Goal: Information Seeking & Learning: Check status

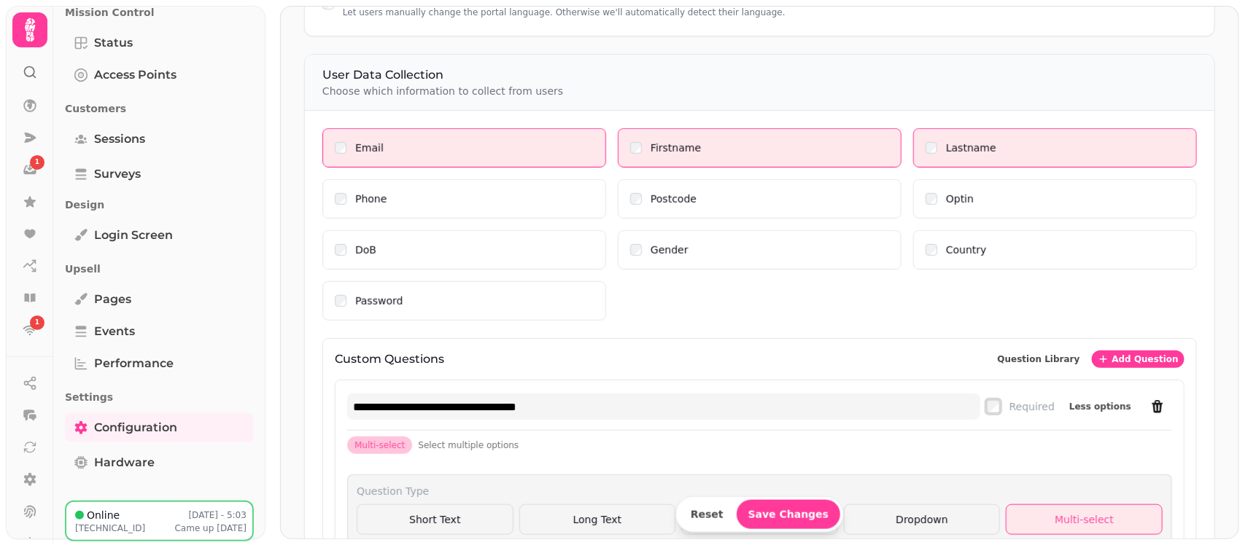
scroll to position [666, 0]
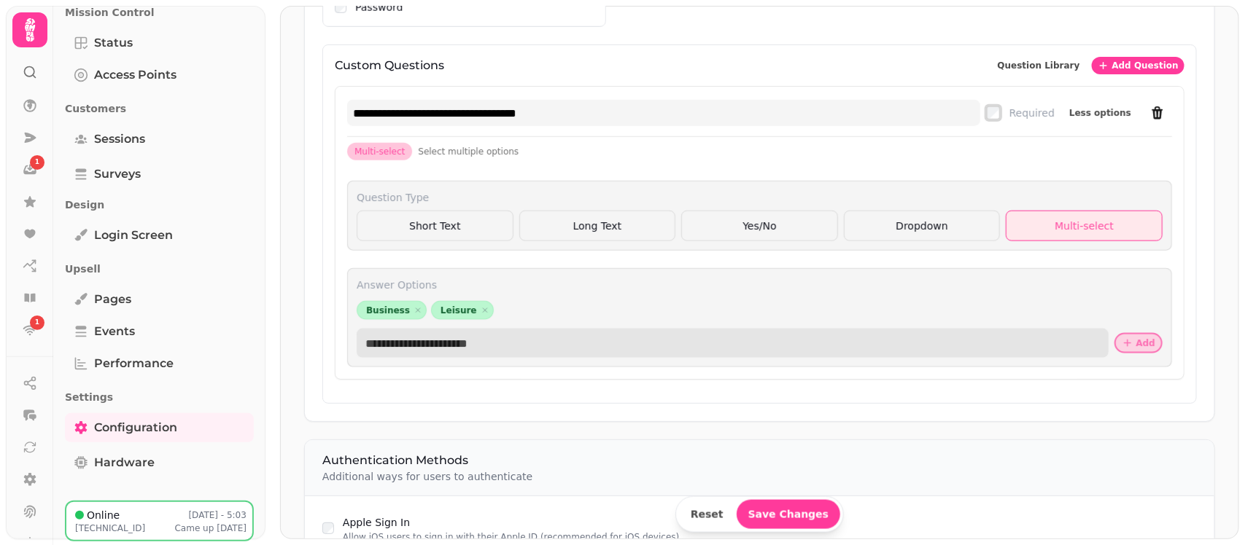
click at [410, 344] on input "text" at bounding box center [733, 343] width 752 height 29
type input "*******"
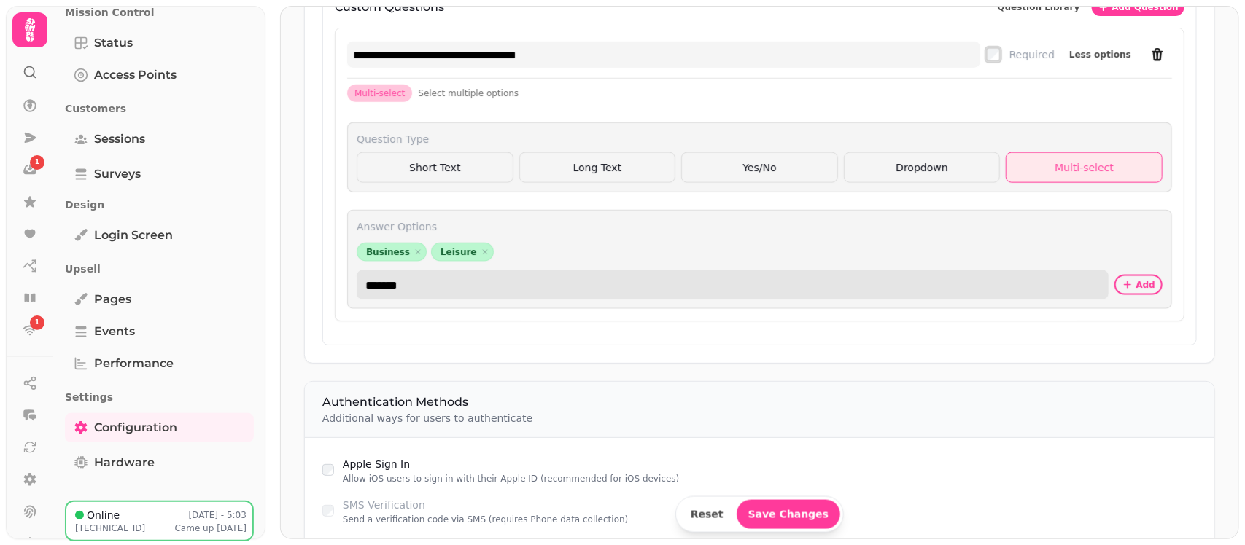
scroll to position [729, 0]
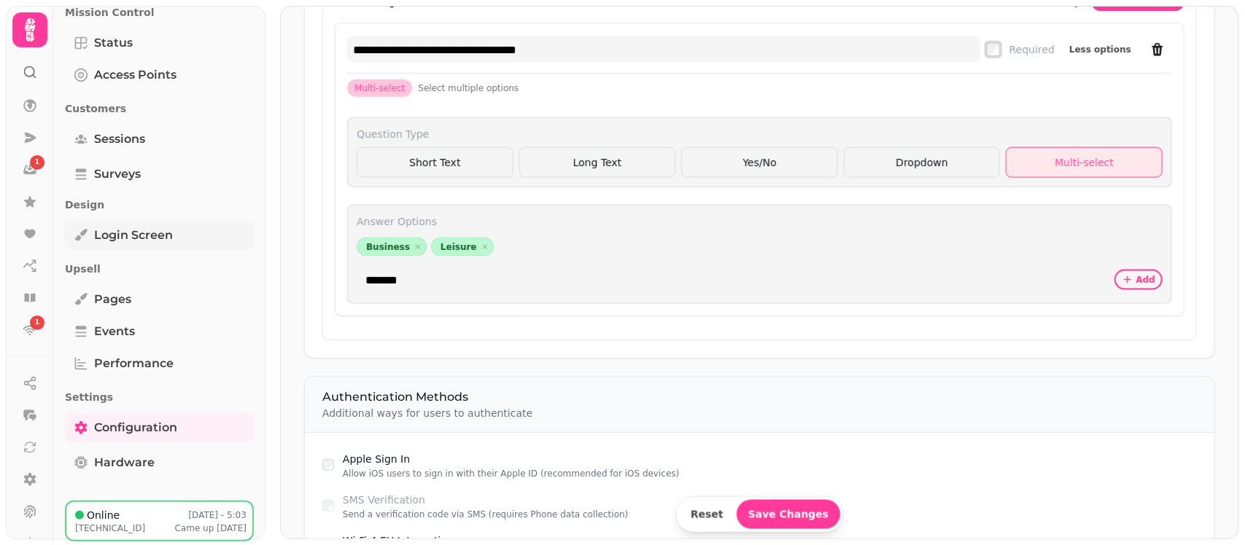
click at [157, 242] on span "Login screen" at bounding box center [133, 236] width 79 height 18
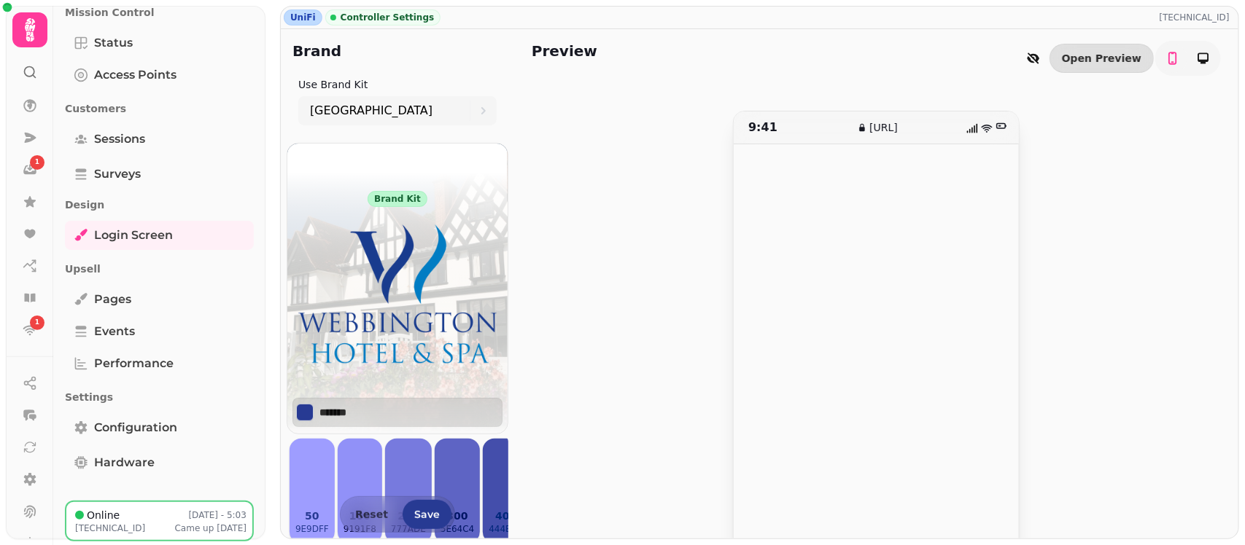
scroll to position [69, 0]
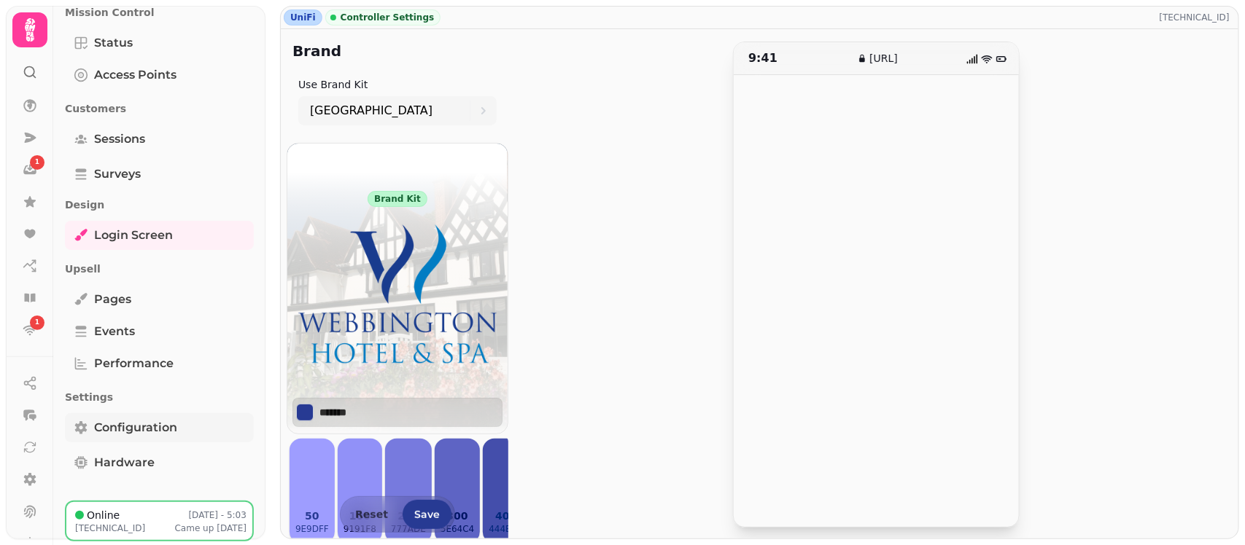
click at [158, 425] on span "Configuration" at bounding box center [135, 428] width 83 height 18
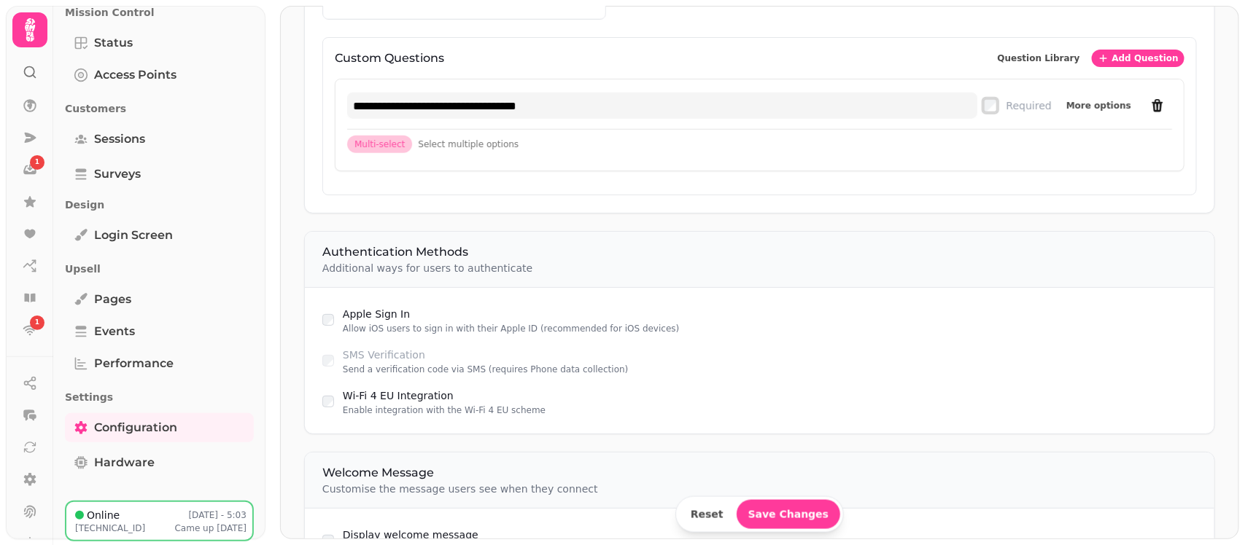
scroll to position [582, 0]
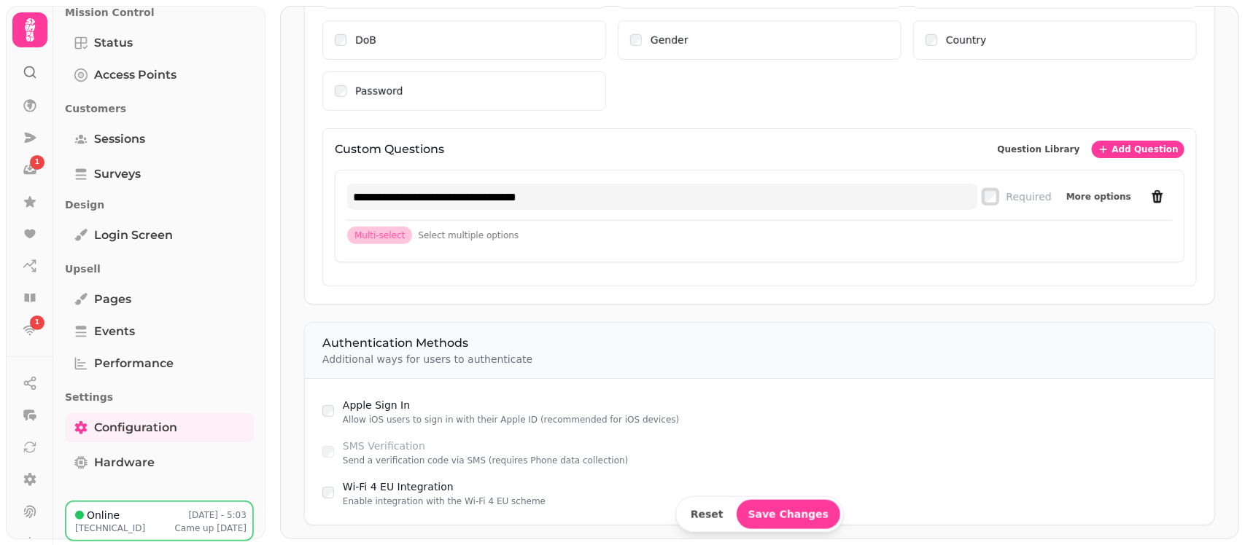
click at [385, 241] on span "Multi-select" at bounding box center [379, 236] width 50 height 12
click at [476, 241] on span "Select multiple options" at bounding box center [468, 236] width 101 height 12
click at [381, 235] on span "Multi-select" at bounding box center [379, 236] width 50 height 12
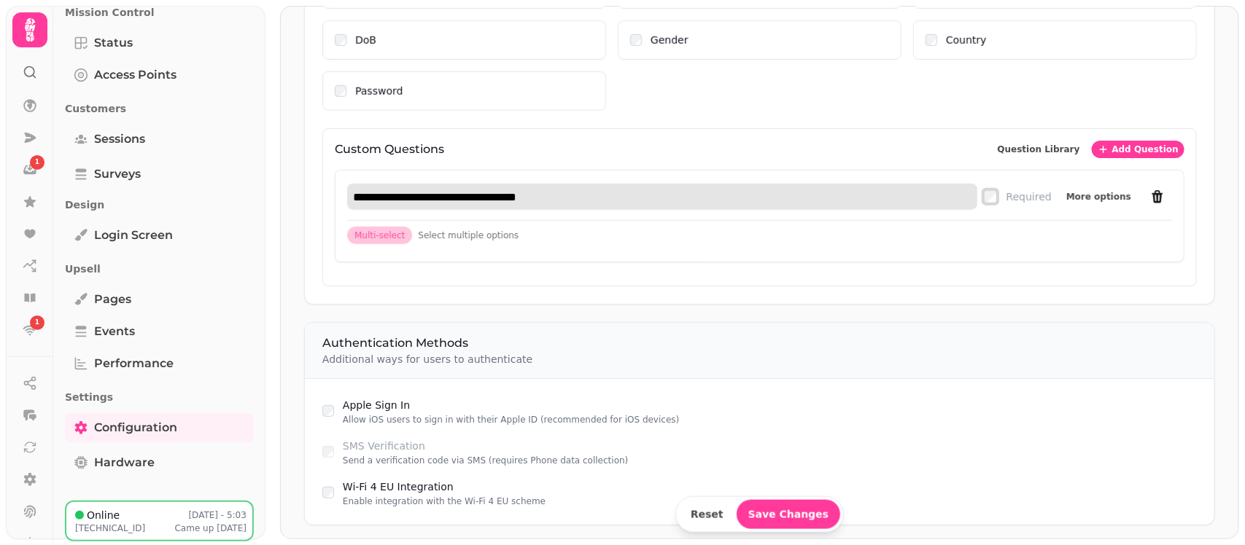
click at [457, 198] on input "**********" at bounding box center [662, 197] width 630 height 26
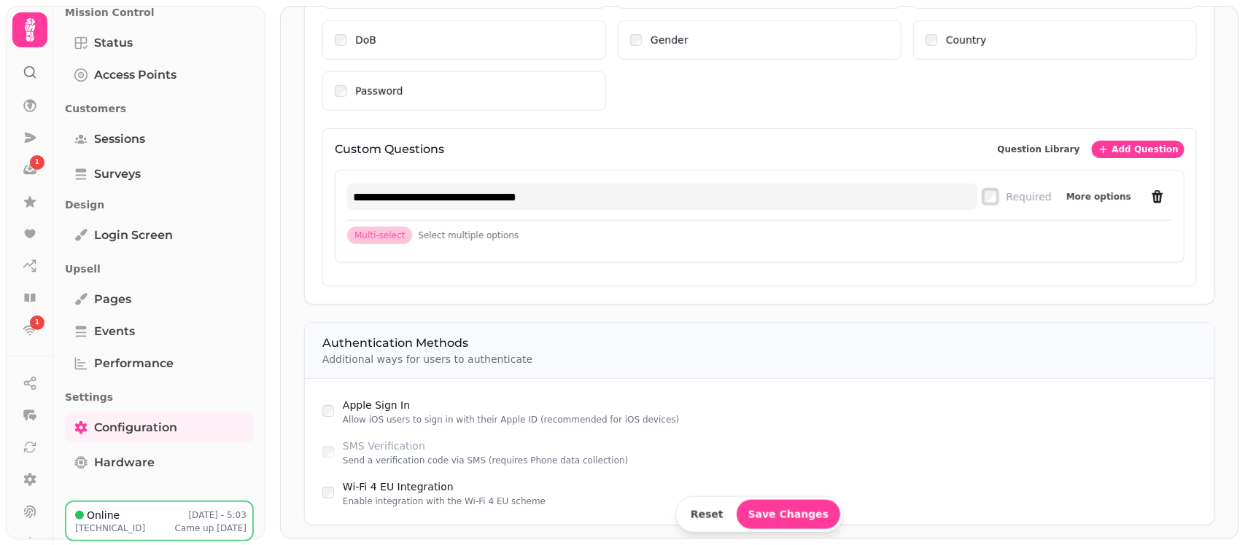
click at [664, 230] on div "**********" at bounding box center [759, 216] width 848 height 91
click at [1081, 201] on span "More options" at bounding box center [1098, 197] width 65 height 9
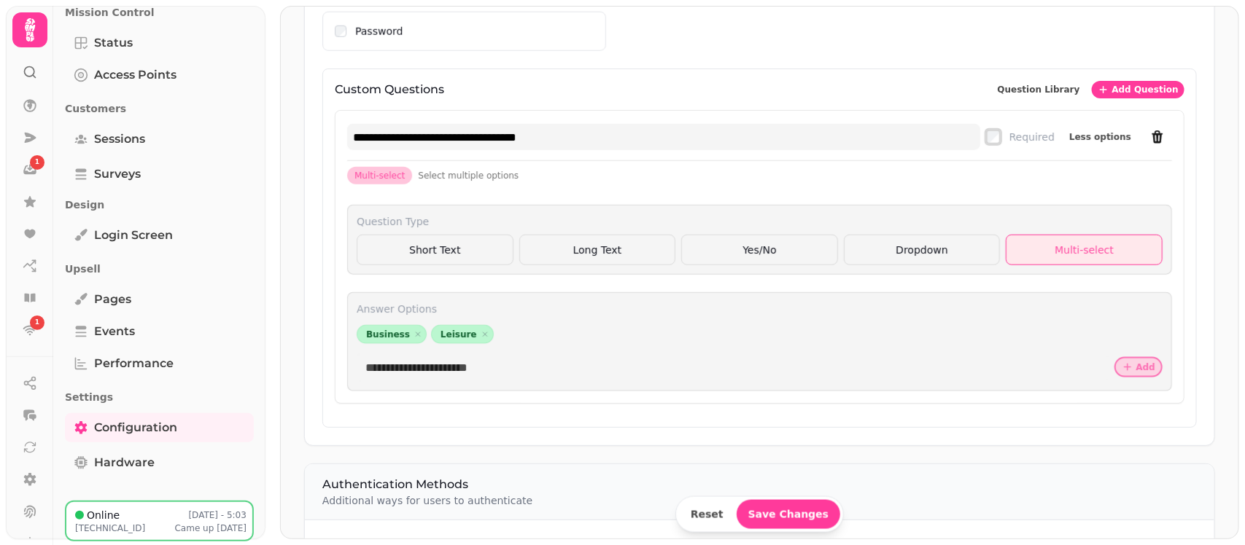
scroll to position [673, 0]
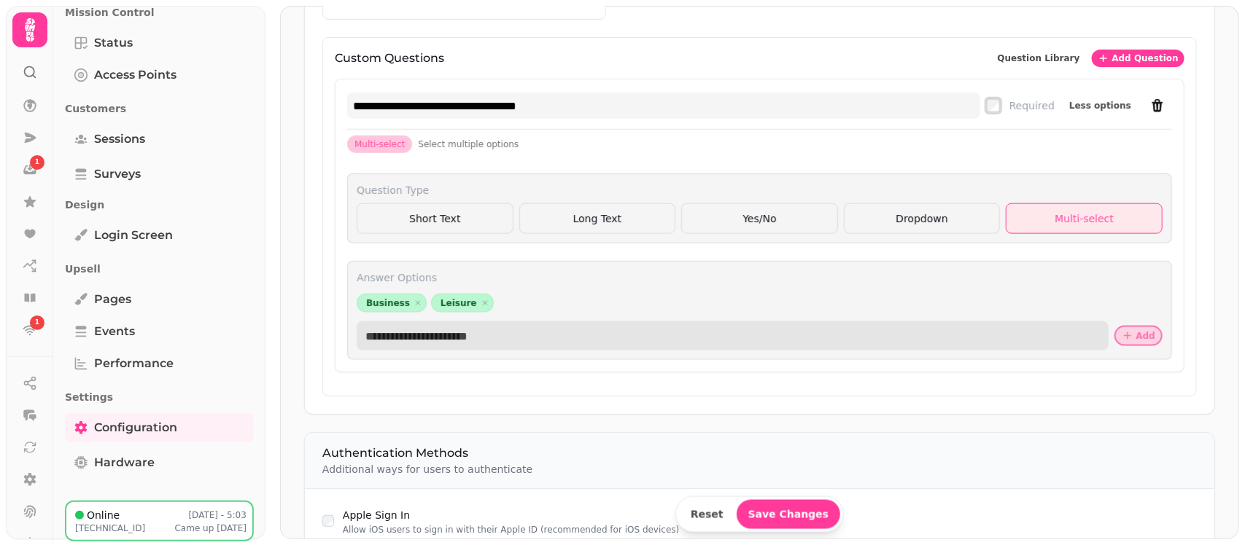
click at [489, 343] on input "text" at bounding box center [733, 336] width 752 height 29
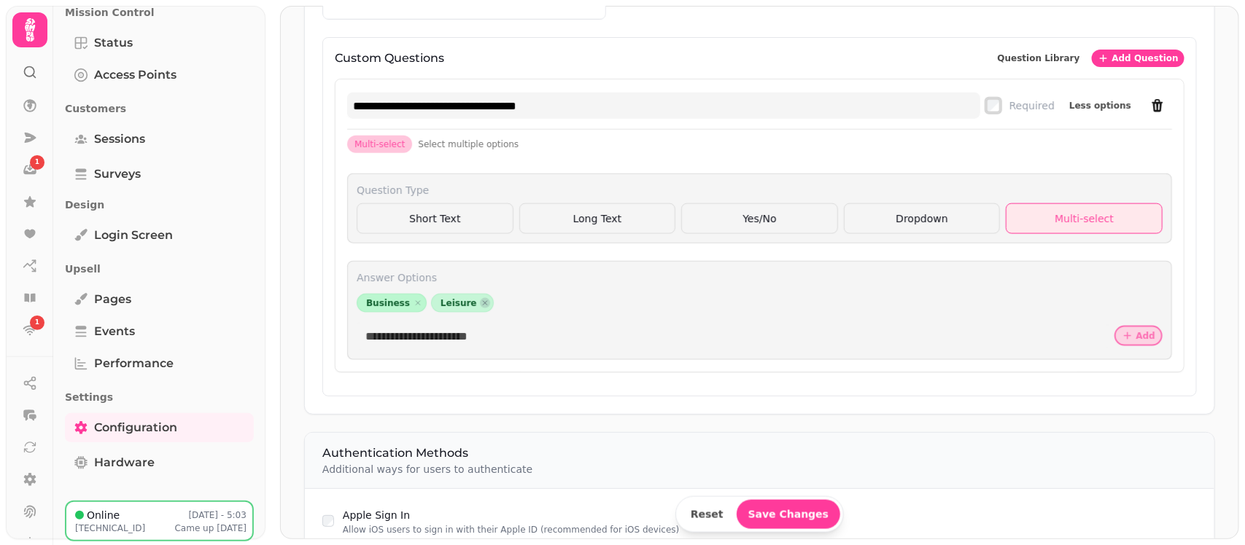
click at [477, 308] on span "button" at bounding box center [485, 303] width 16 height 16
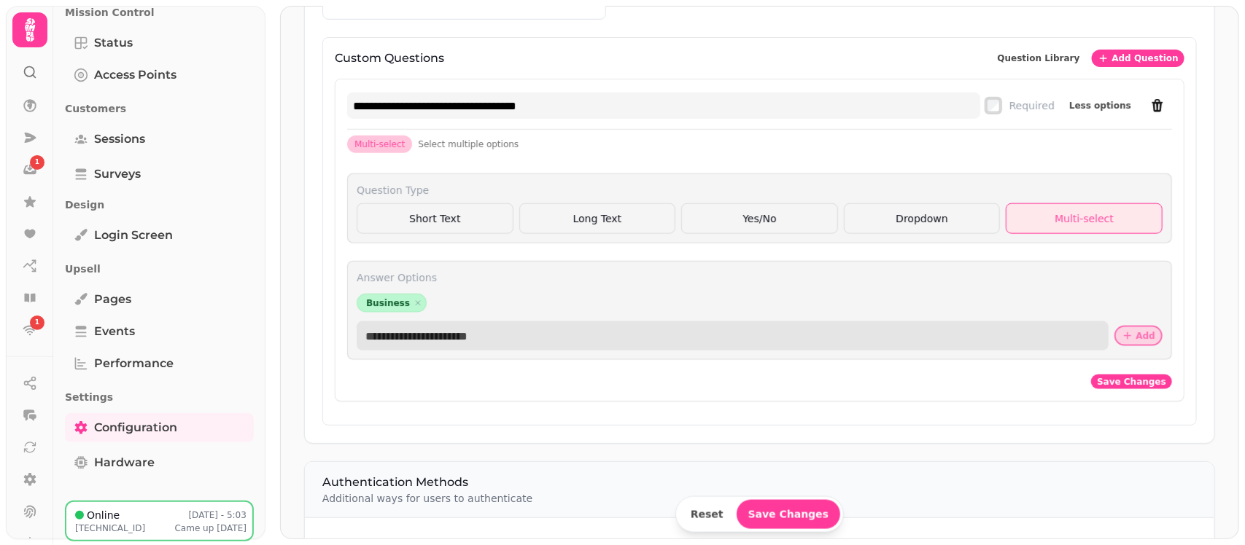
click at [409, 343] on input "text" at bounding box center [733, 336] width 752 height 29
type input "*******"
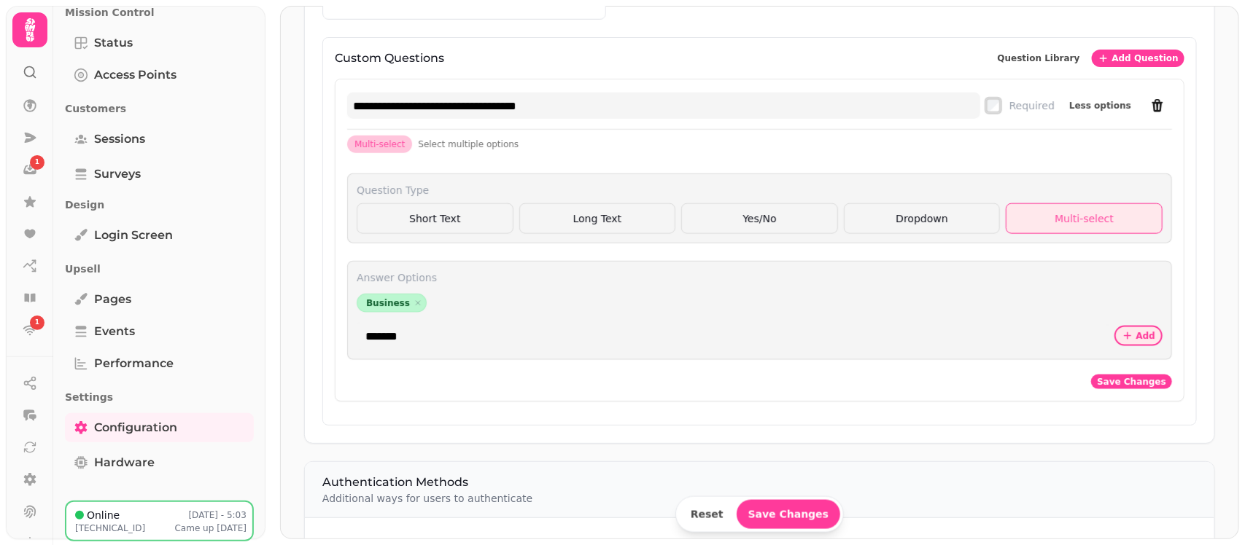
click at [1136, 338] on span "Add" at bounding box center [1145, 336] width 19 height 9
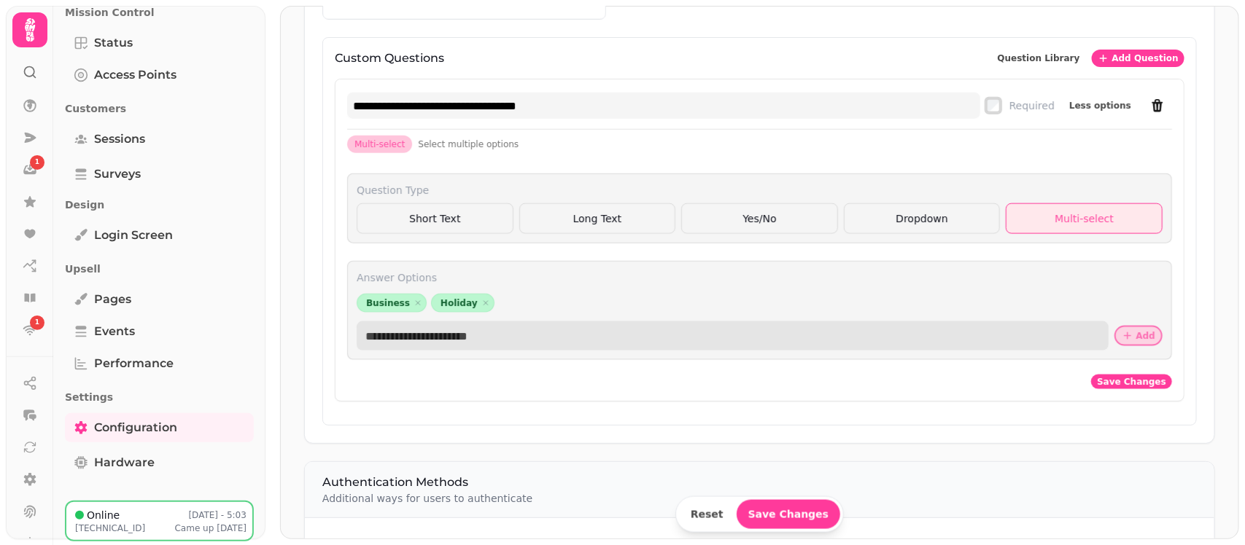
click at [543, 339] on input "text" at bounding box center [733, 336] width 752 height 29
type input "**********"
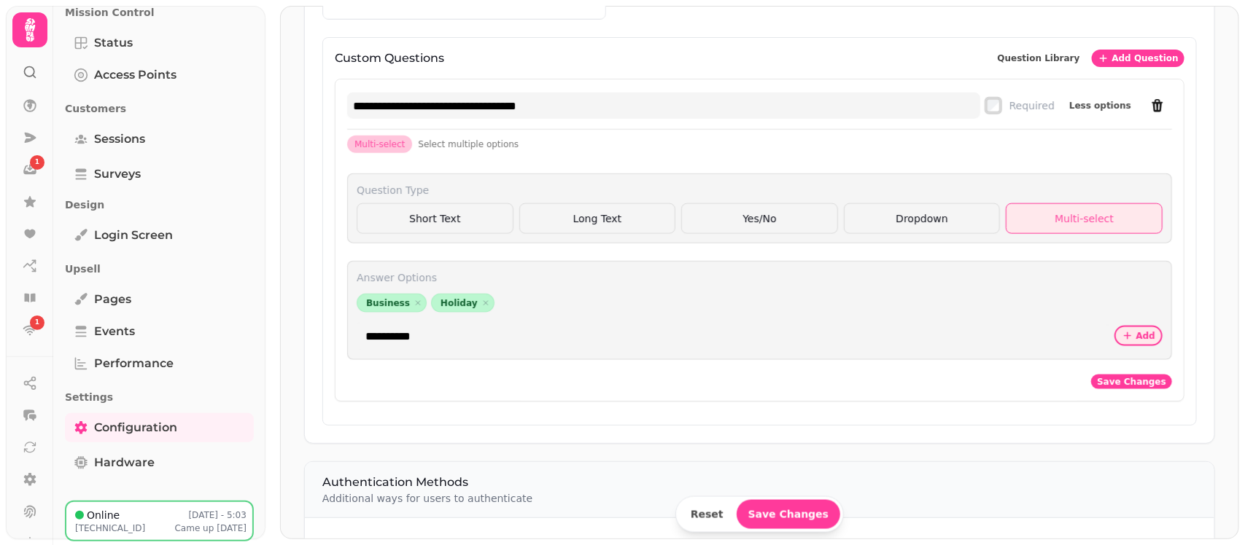
click at [1124, 341] on button "Add" at bounding box center [1138, 336] width 48 height 20
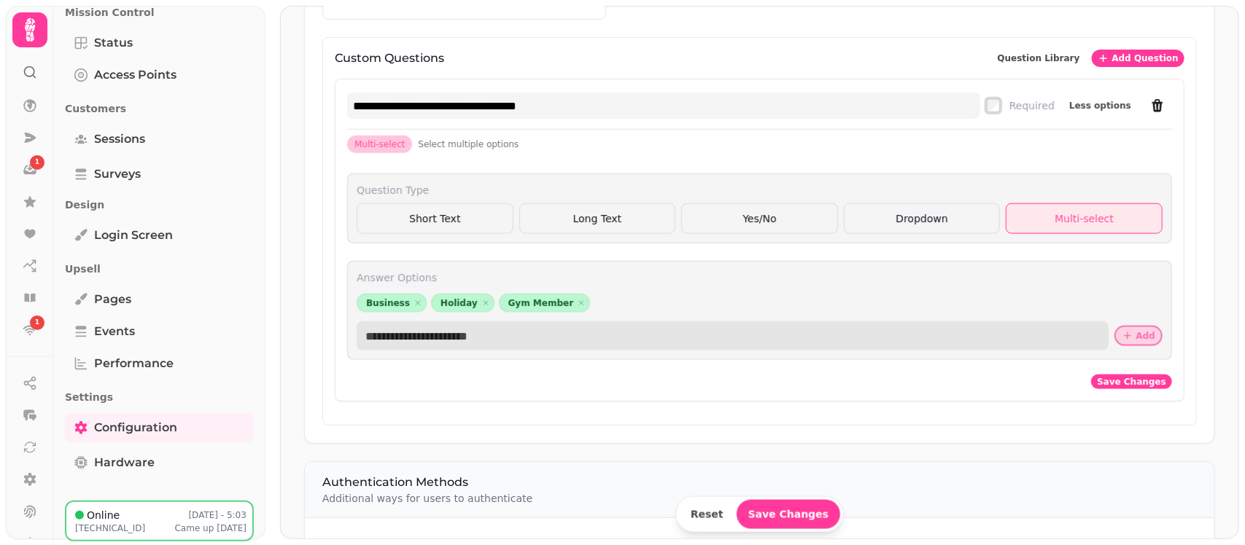
click at [745, 349] on input "text" at bounding box center [733, 336] width 752 height 29
type input "*****"
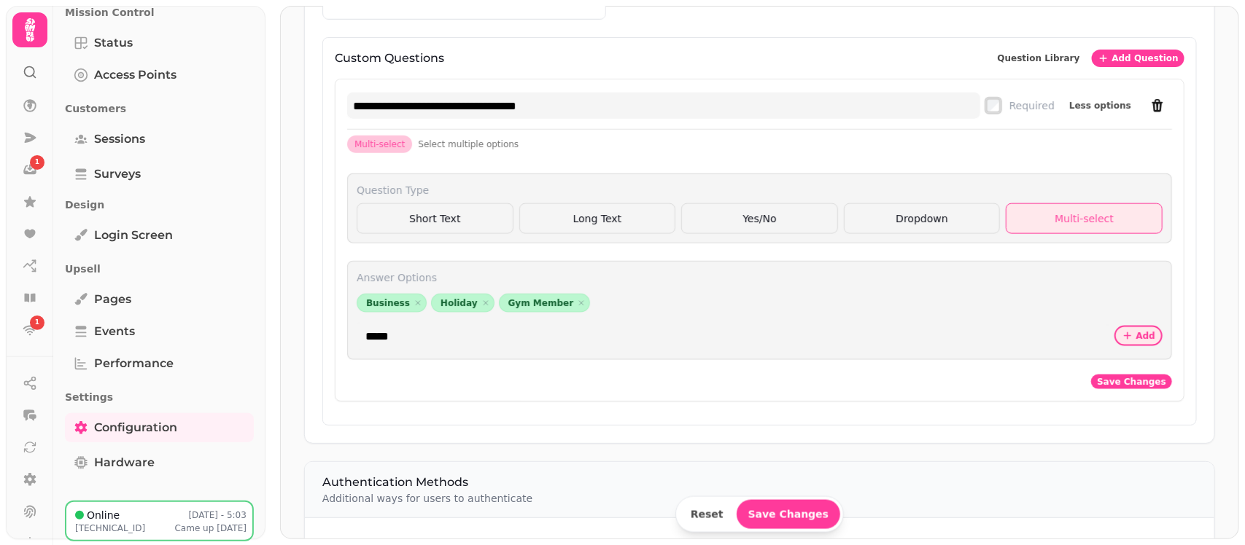
click at [1122, 342] on icon "button" at bounding box center [1128, 336] width 12 height 12
click at [1112, 385] on span "Save Changes" at bounding box center [1131, 382] width 69 height 9
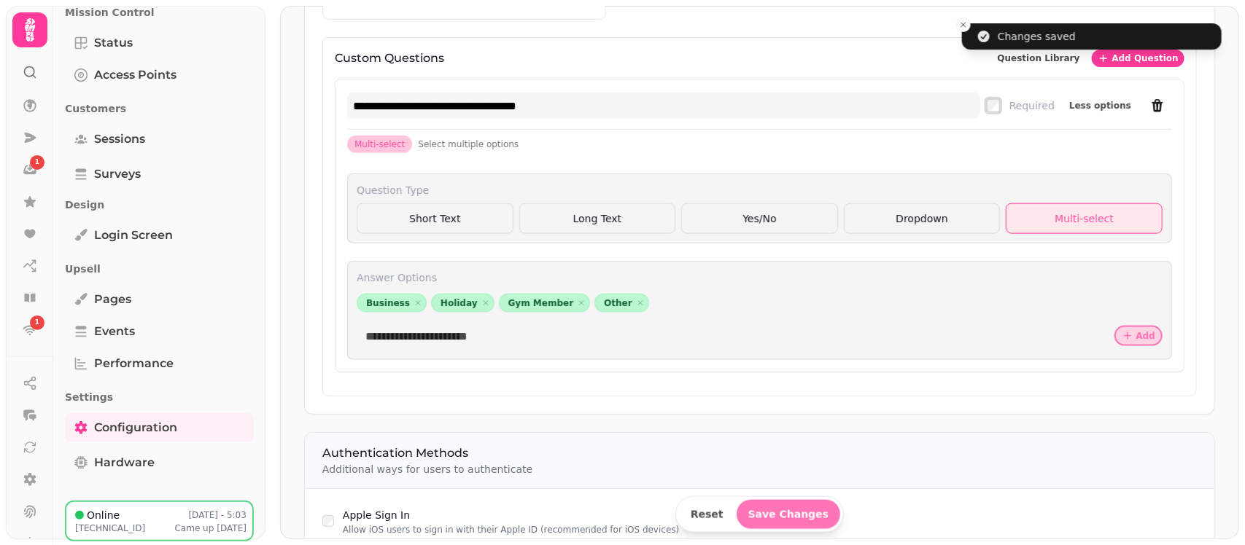
click at [775, 513] on span "Save Changes" at bounding box center [788, 515] width 81 height 10
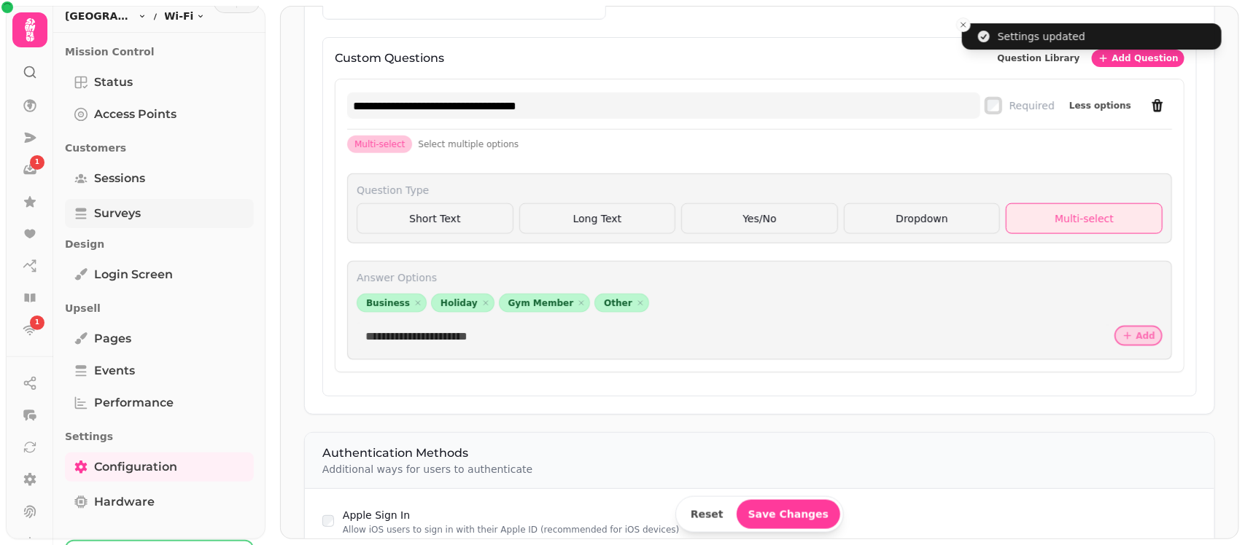
scroll to position [0, 0]
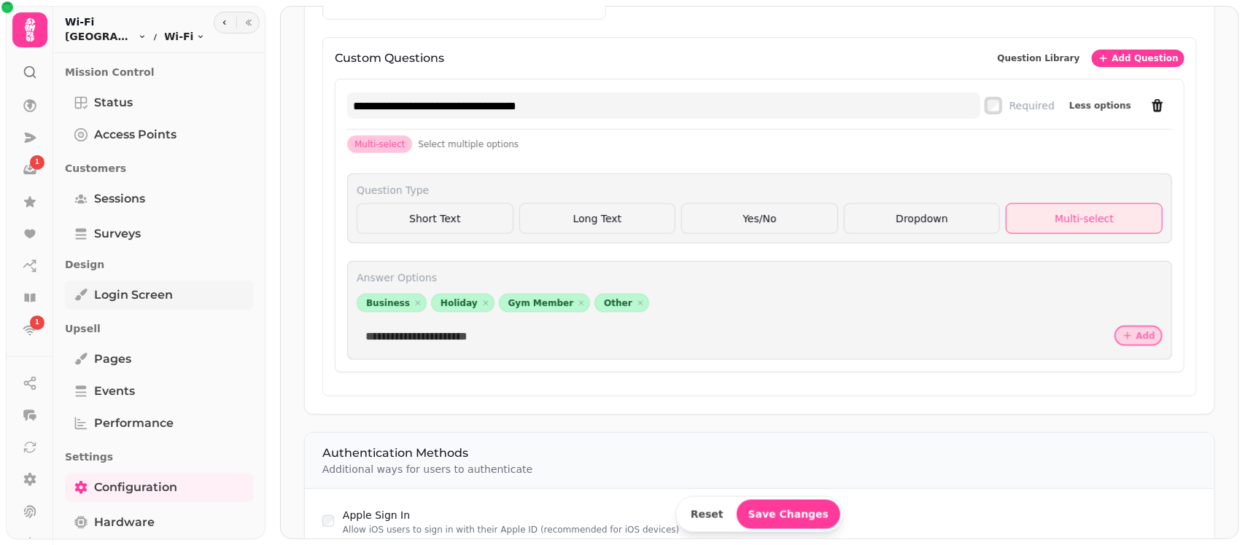
drag, startPoint x: 139, startPoint y: 289, endPoint x: 149, endPoint y: 284, distance: 12.1
click at [139, 289] on span "Login screen" at bounding box center [133, 296] width 79 height 18
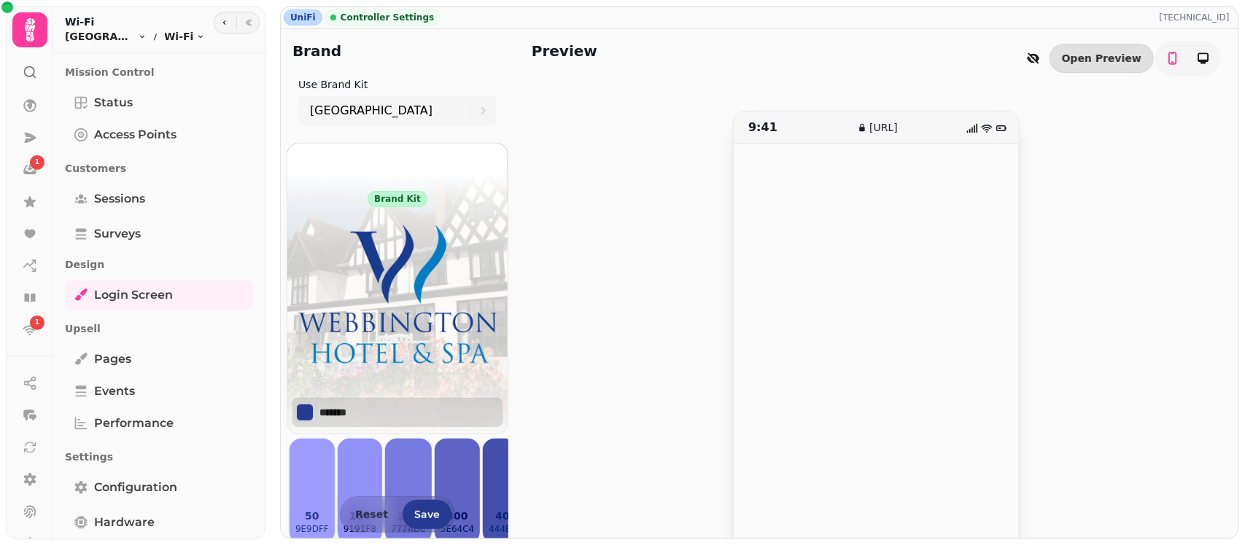
scroll to position [69, 0]
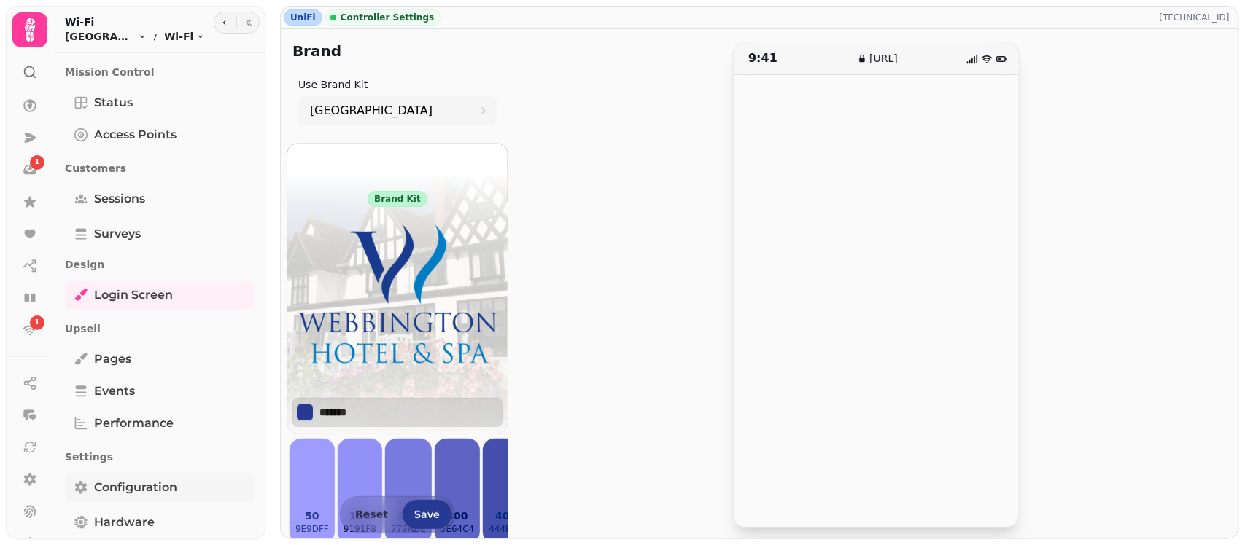
click at [163, 482] on span "Configuration" at bounding box center [135, 488] width 83 height 18
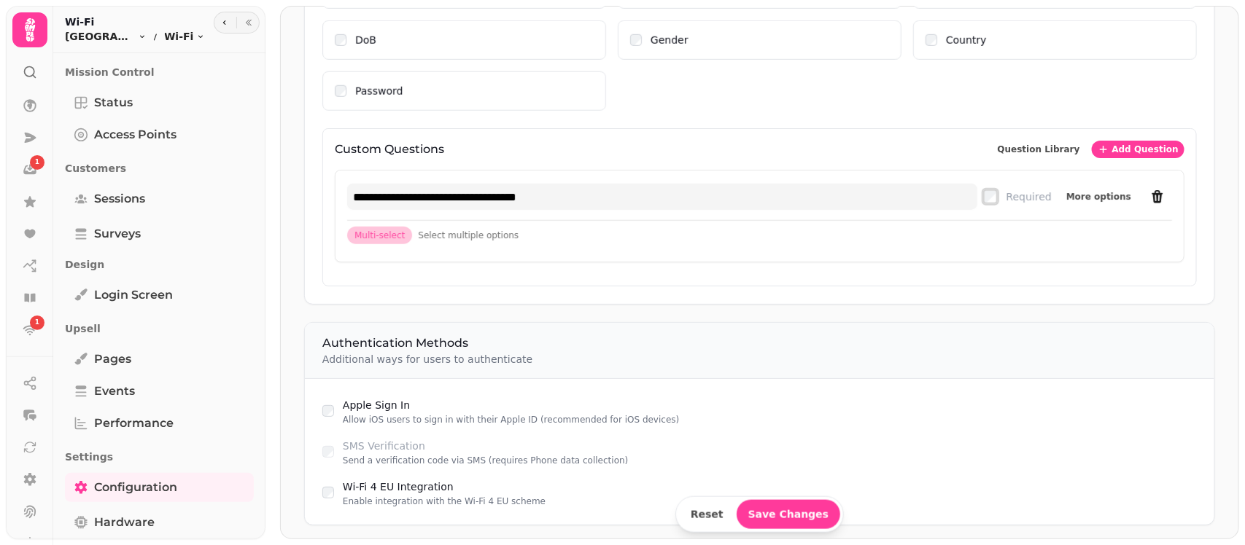
scroll to position [491, 0]
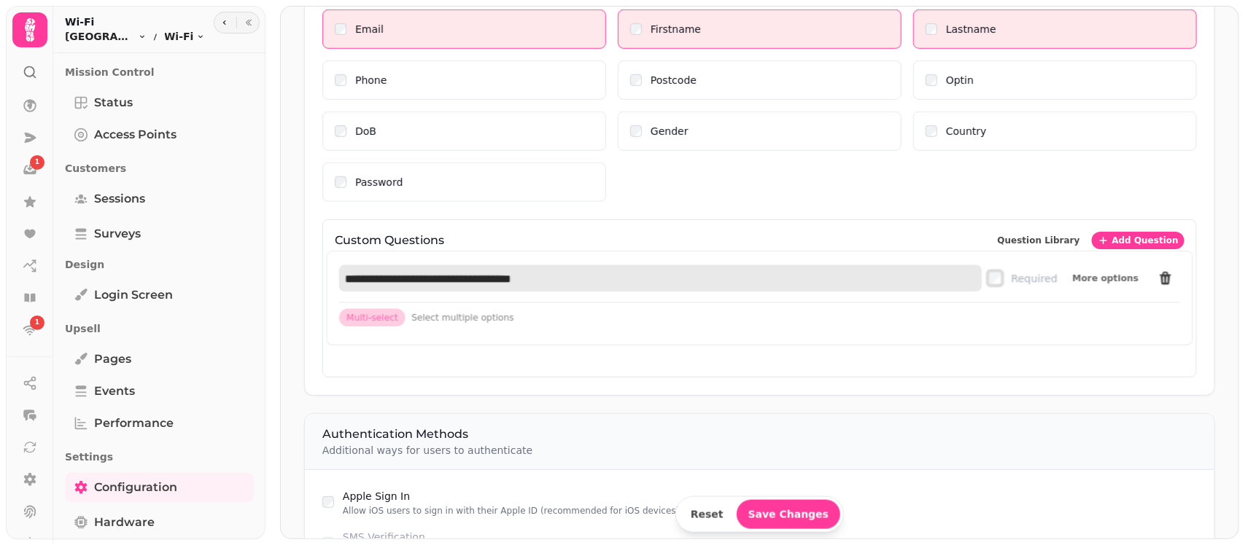
drag, startPoint x: 599, startPoint y: 289, endPoint x: 340, endPoint y: 277, distance: 259.9
click at [341, 277] on input "**********" at bounding box center [660, 278] width 642 height 27
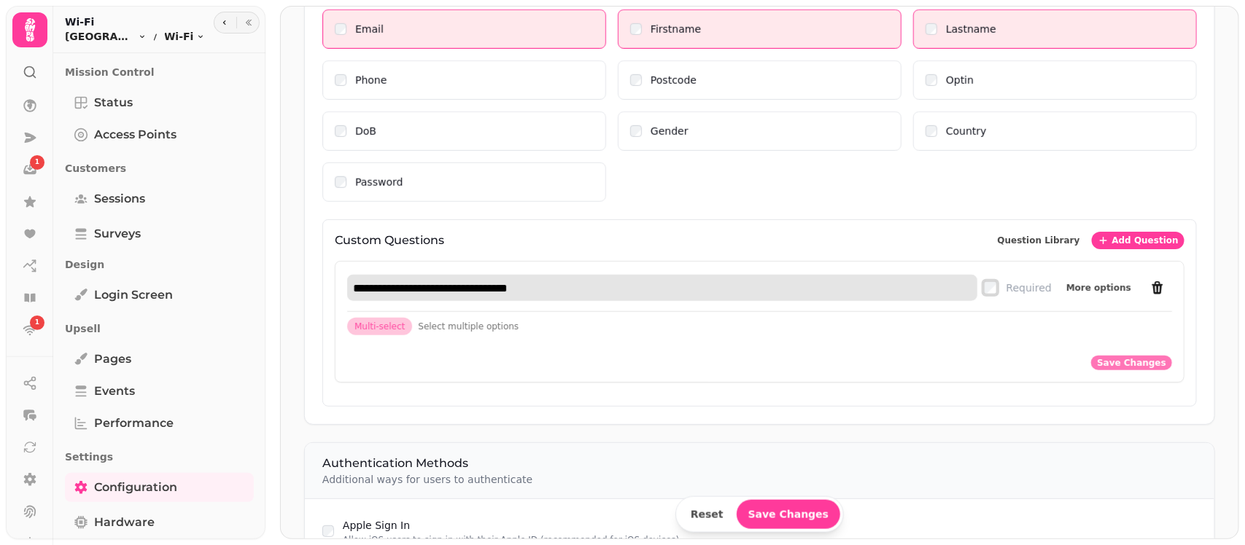
type input "**********"
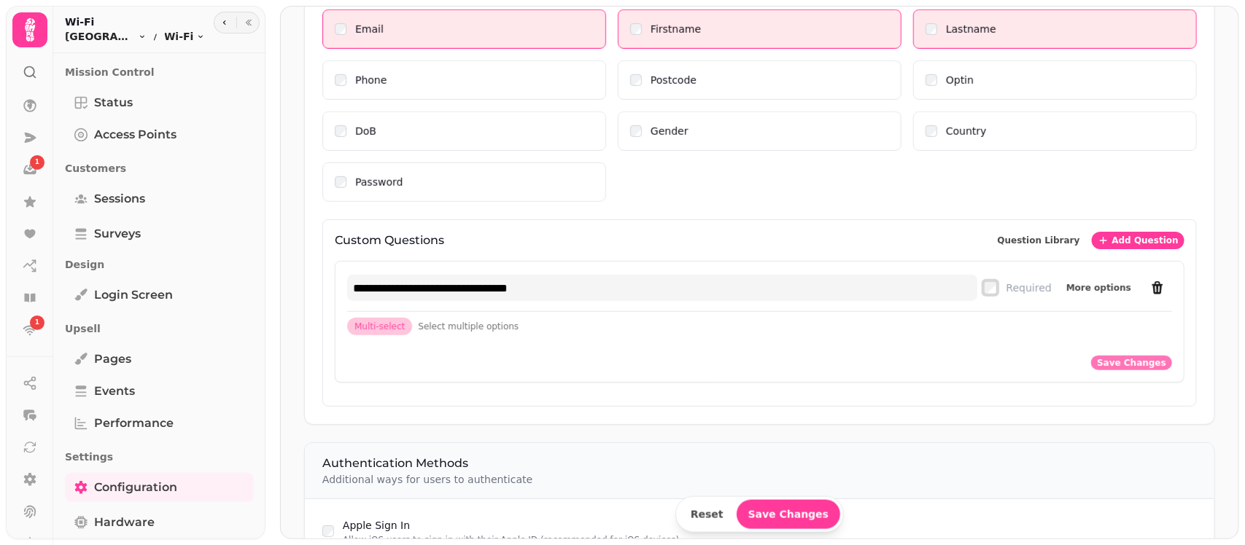
click at [1120, 365] on span "Save Changes" at bounding box center [1131, 363] width 69 height 9
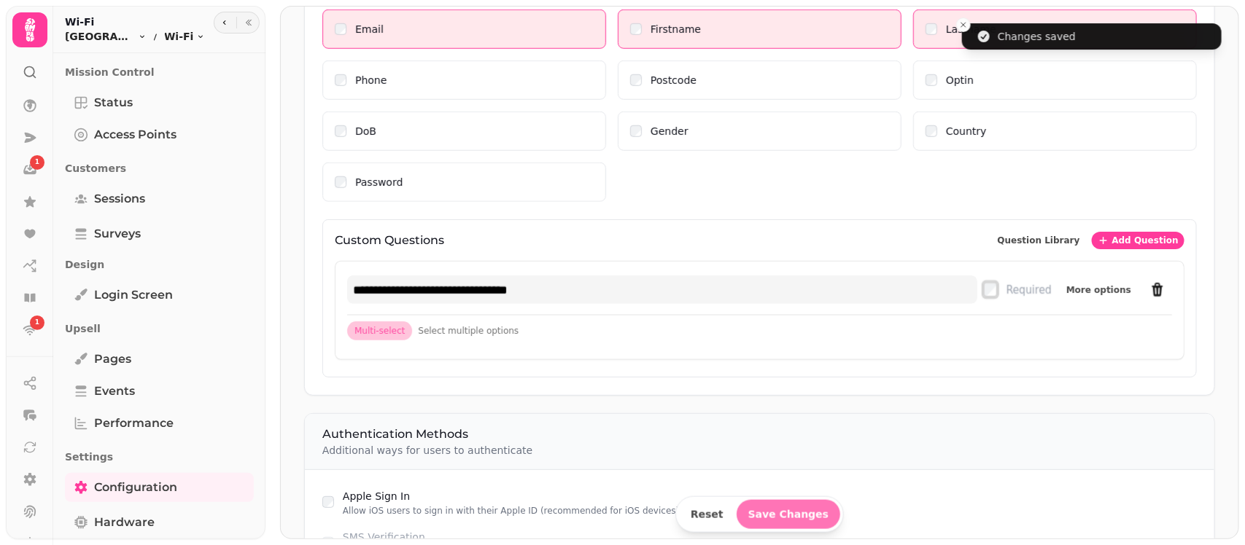
click at [796, 511] on span "Save Changes" at bounding box center [788, 515] width 81 height 10
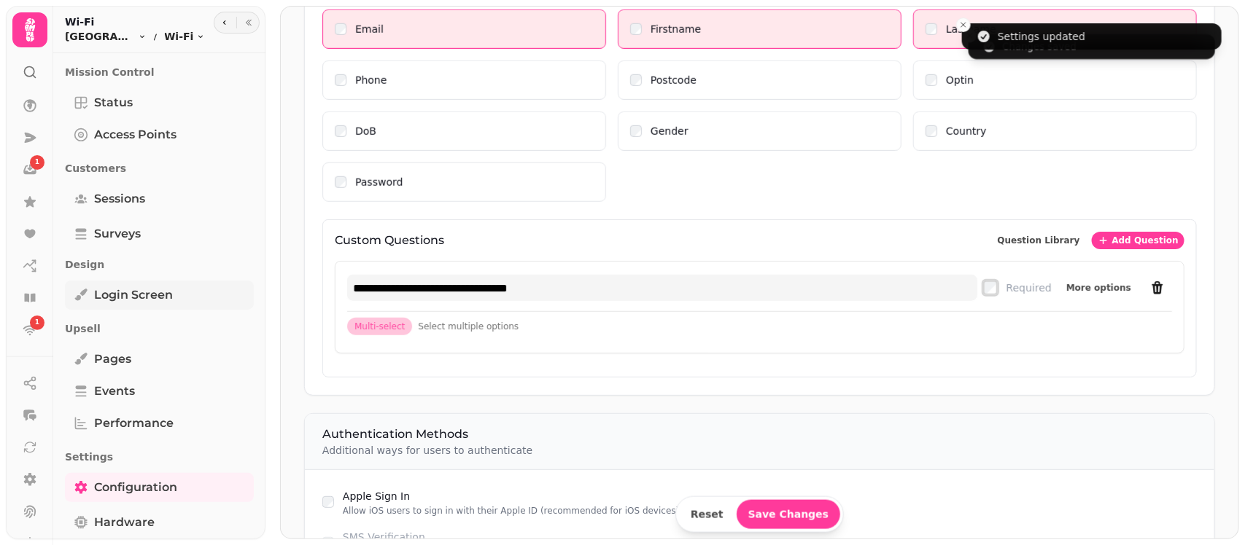
click at [137, 292] on span "Login screen" at bounding box center [133, 296] width 79 height 18
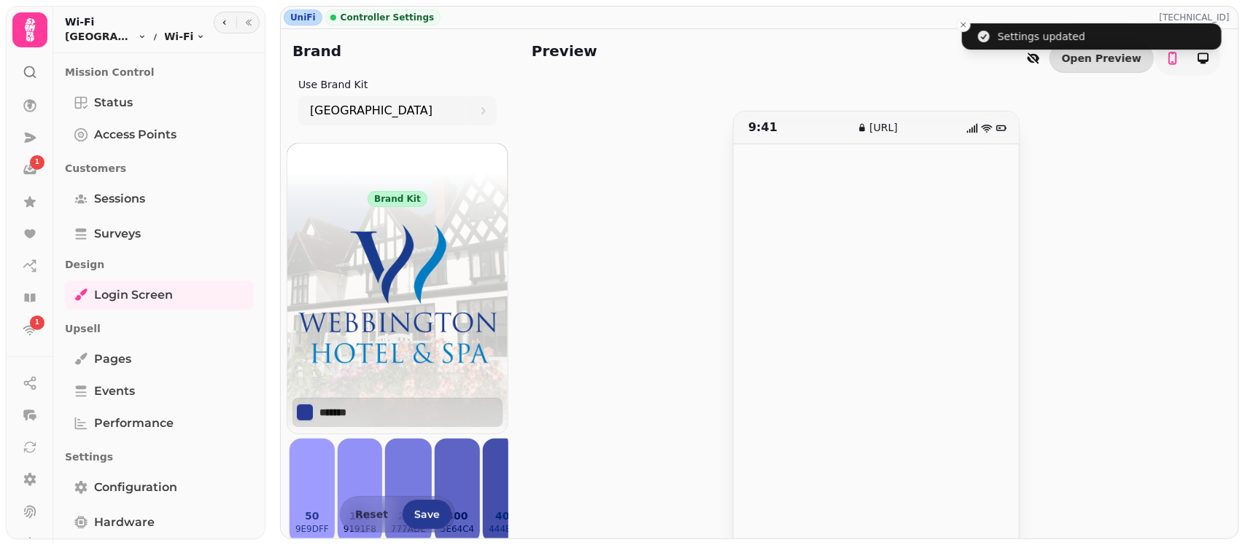
scroll to position [69, 0]
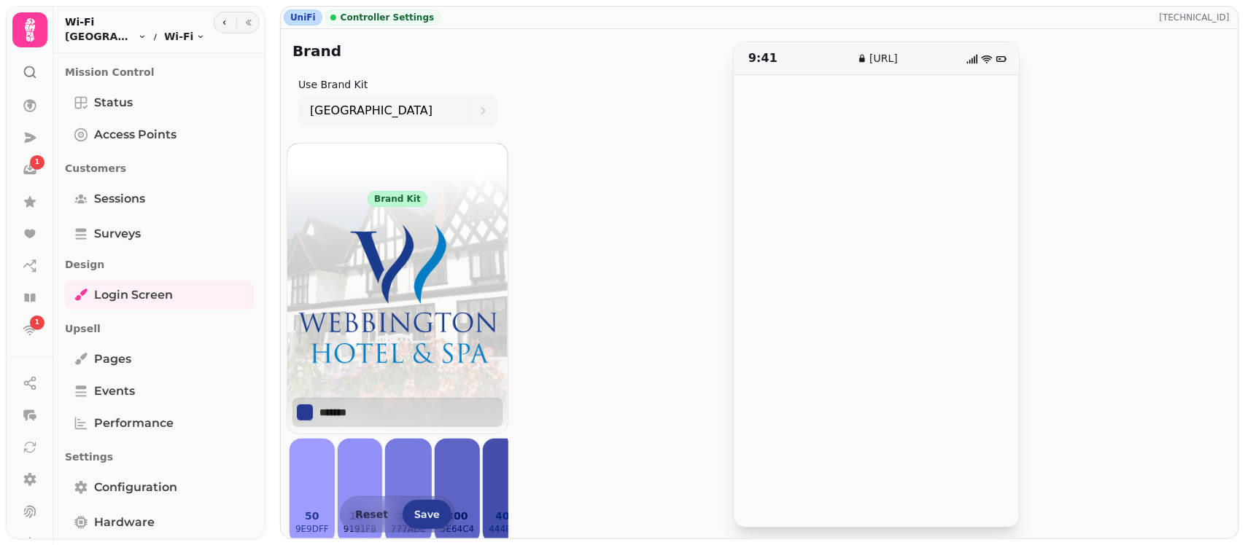
click at [640, 367] on div "9:41 [URL]" at bounding box center [876, 285] width 689 height 486
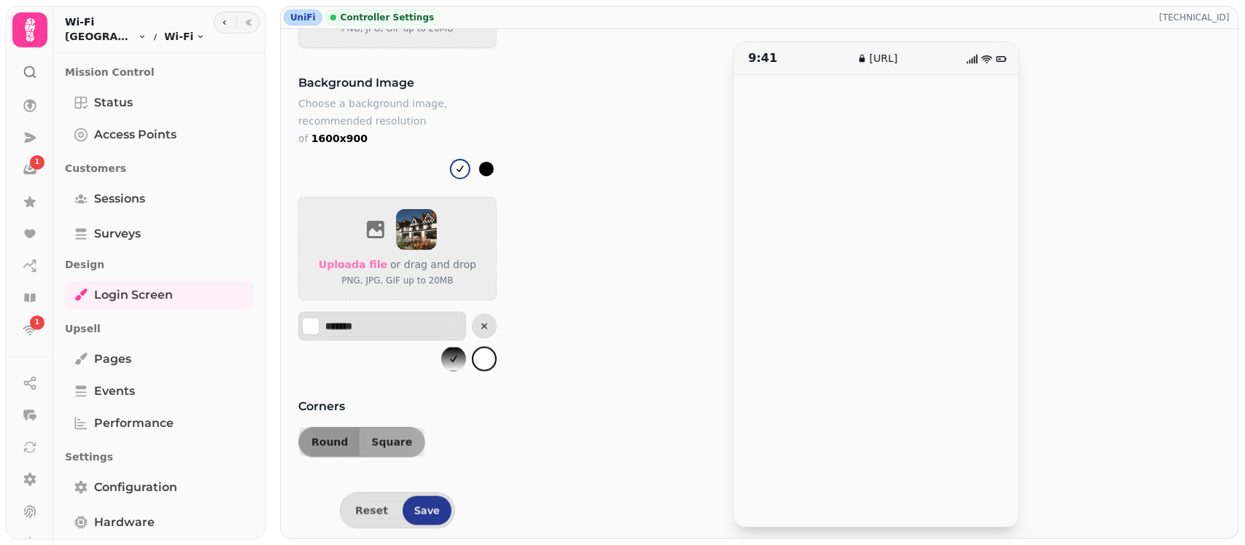
scroll to position [0, 0]
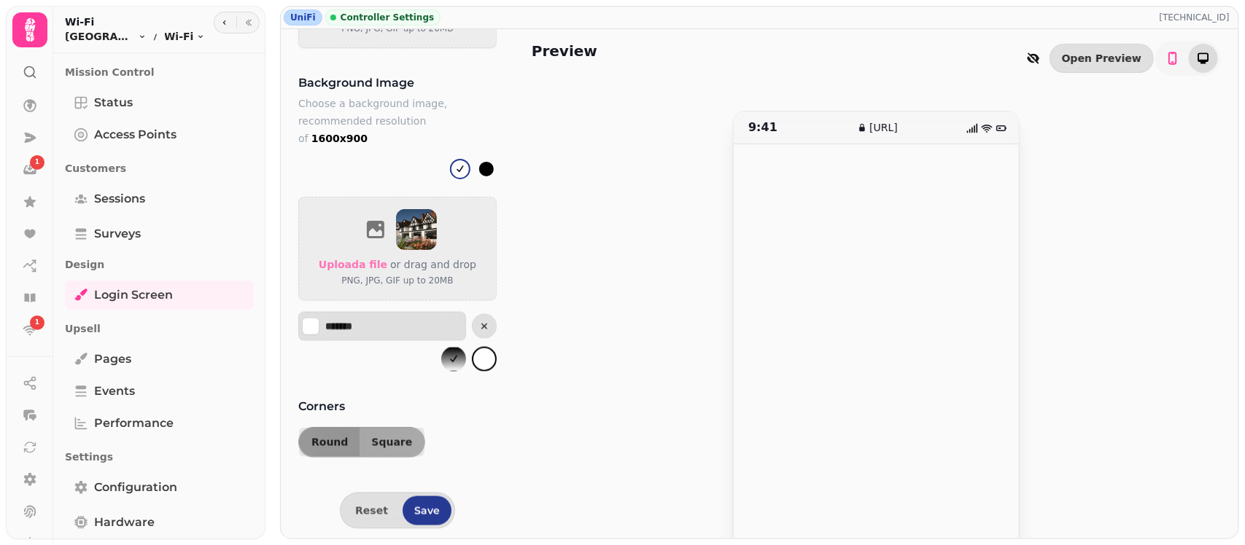
click at [1196, 59] on icon "toggle-phone" at bounding box center [1203, 58] width 15 height 15
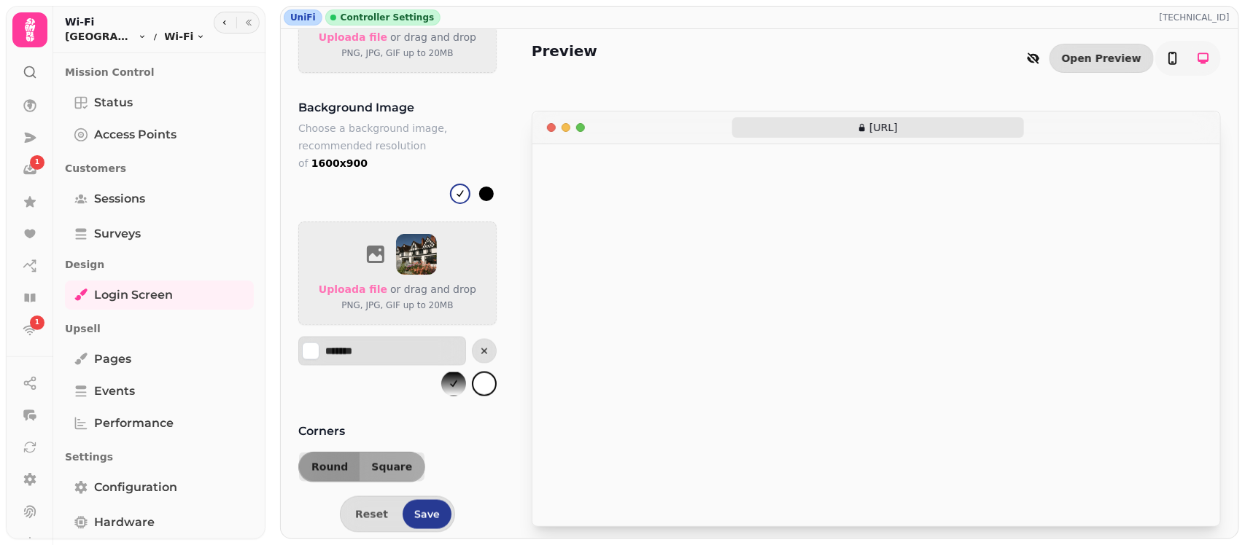
scroll to position [702, 0]
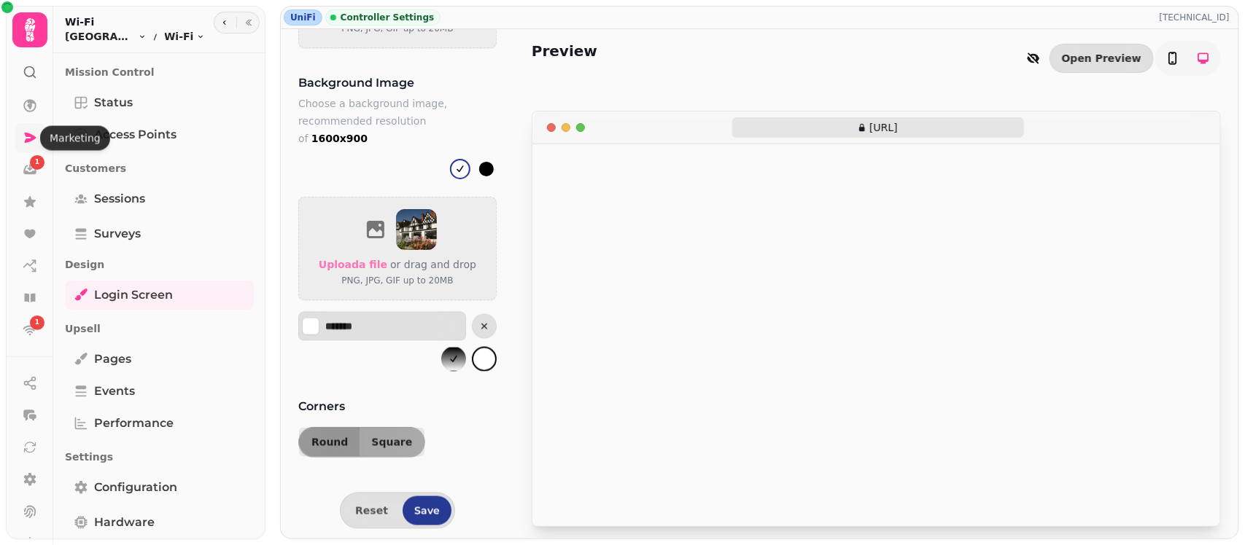
click at [30, 143] on icon at bounding box center [30, 138] width 15 height 15
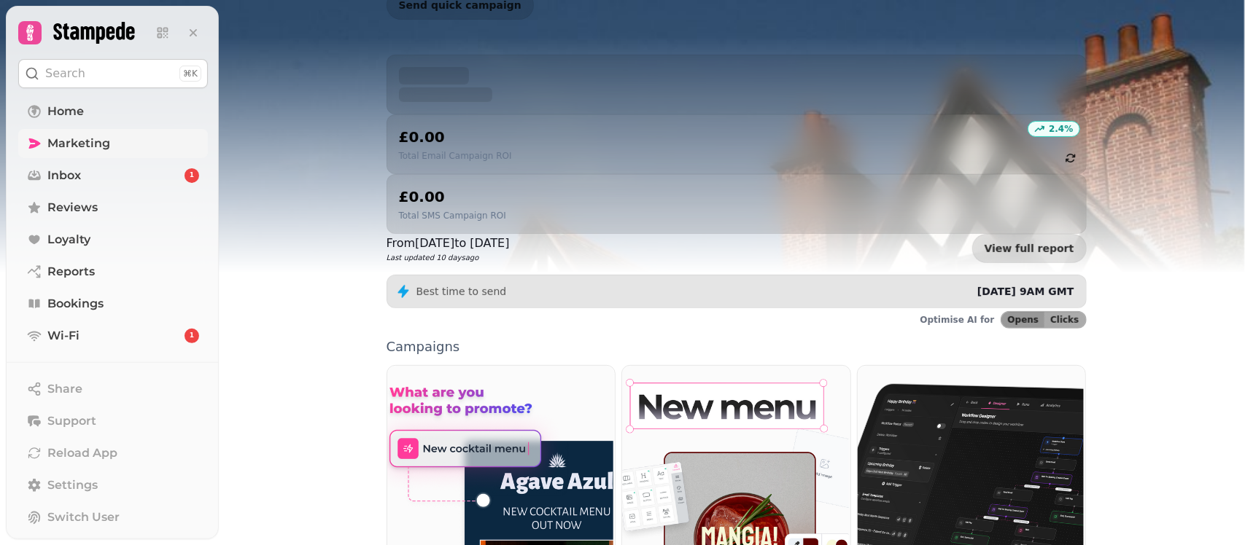
scroll to position [365, 0]
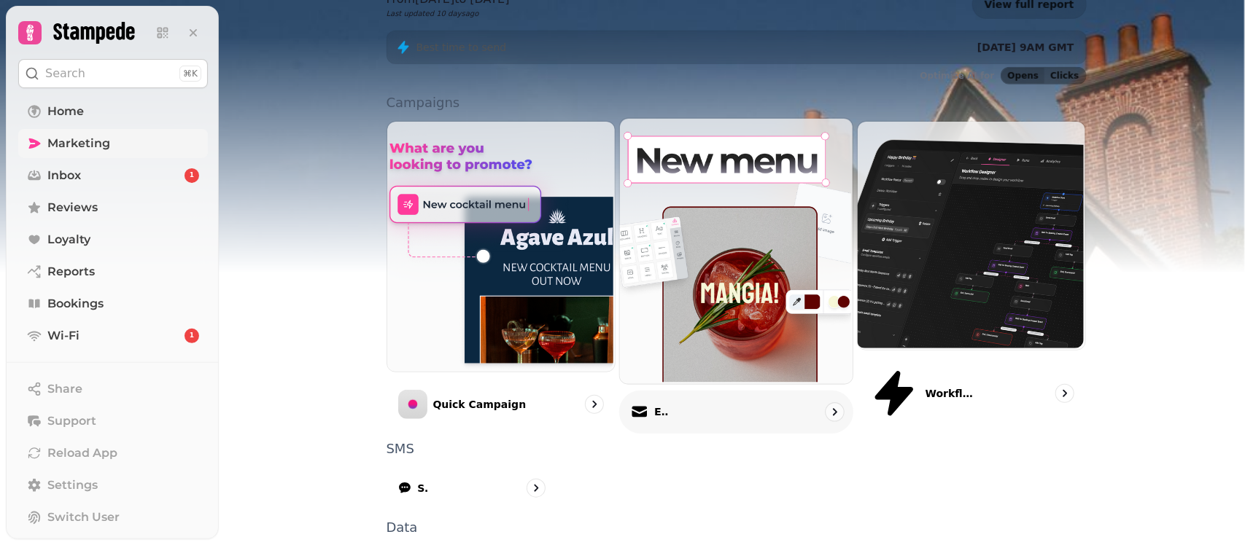
click at [712, 192] on img at bounding box center [734, 249] width 233 height 265
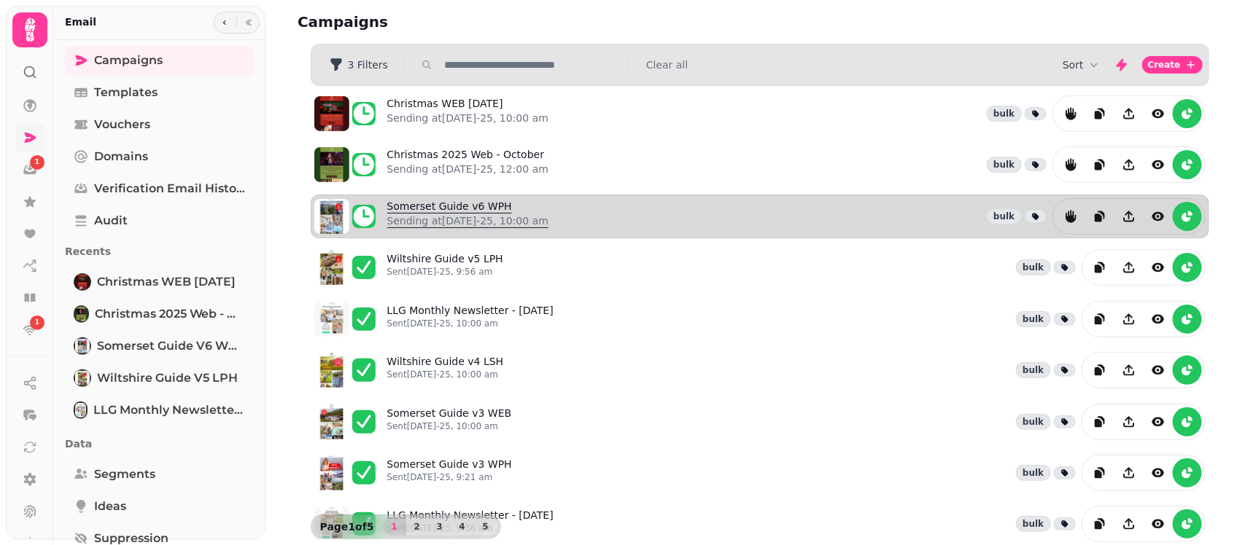
click at [456, 213] on link "Somerset Guide v6 WPH Sending at [DATE]-25, 10:00 am" at bounding box center [468, 216] width 162 height 35
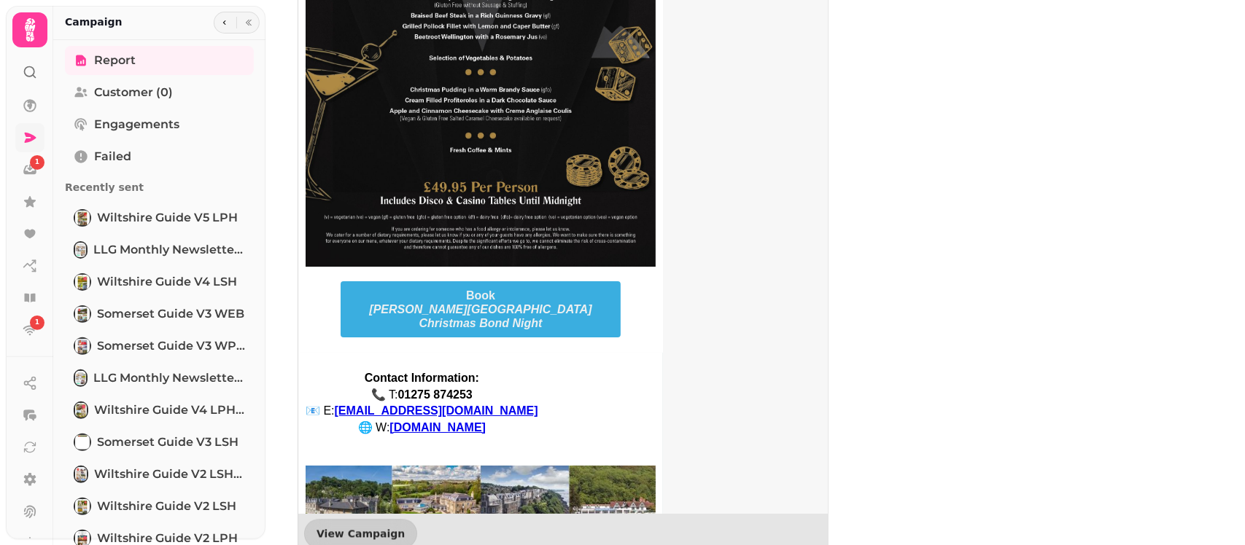
scroll to position [2210, 0]
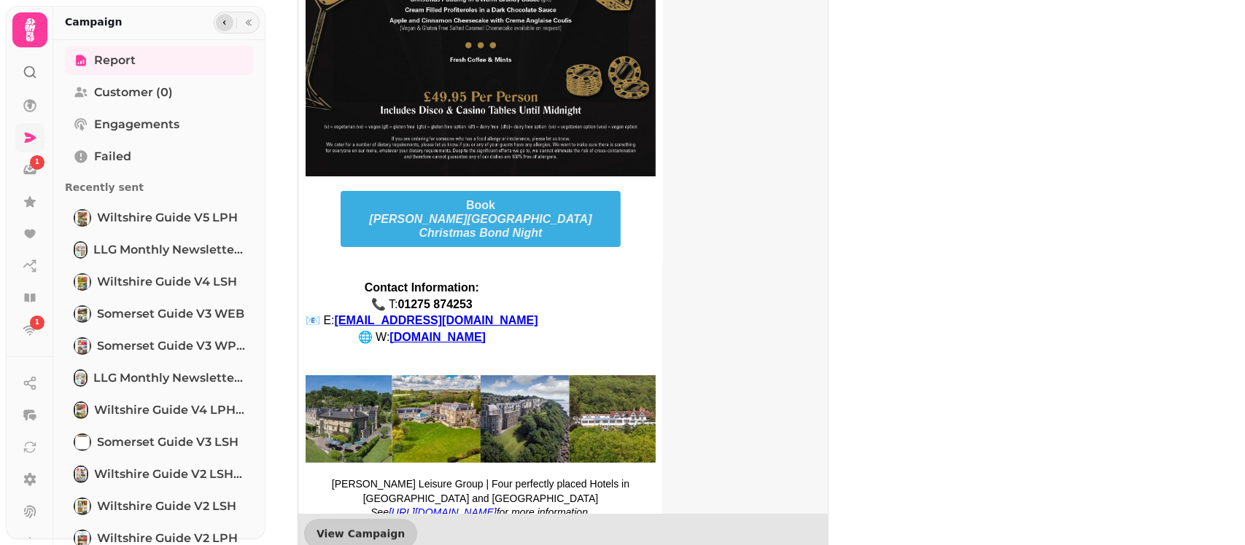
click at [228, 22] on button "button" at bounding box center [225, 23] width 18 height 18
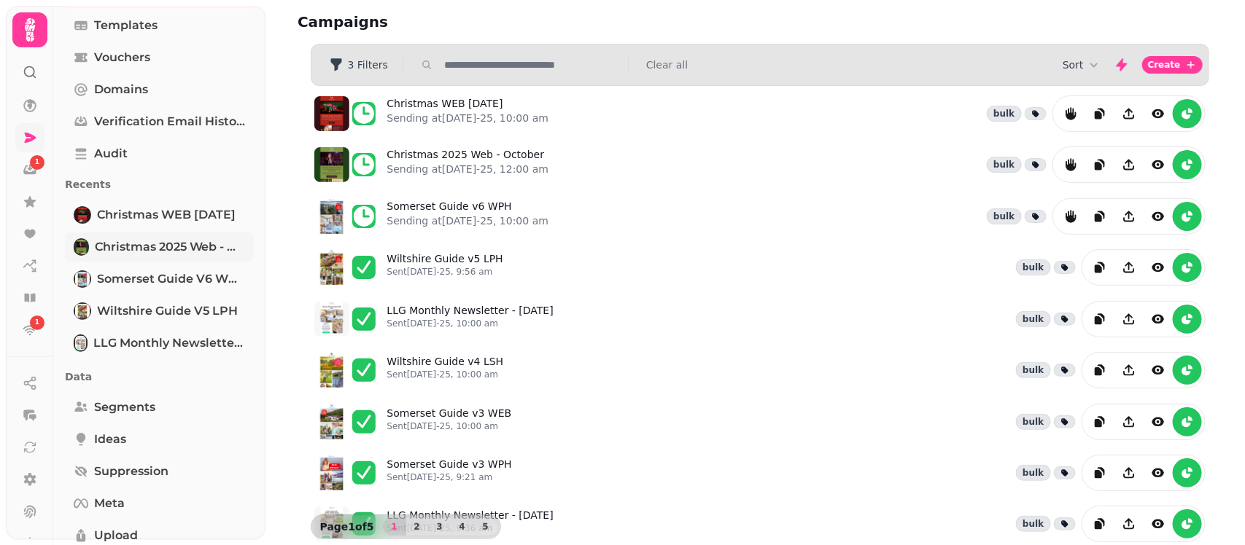
scroll to position [139, 0]
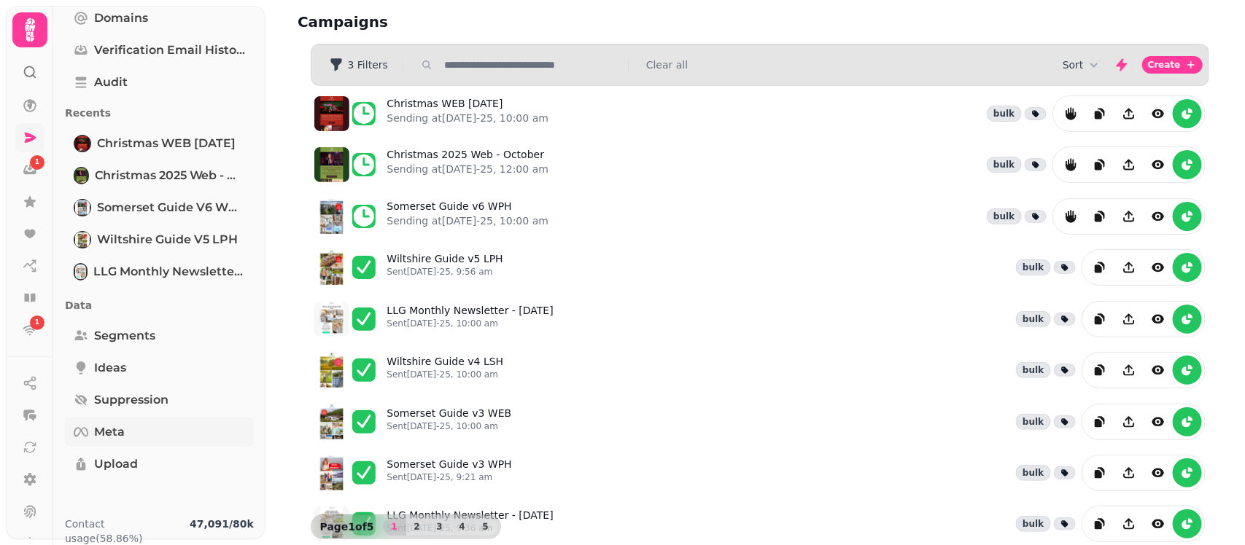
click at [130, 431] on link "Meta" at bounding box center [159, 432] width 189 height 29
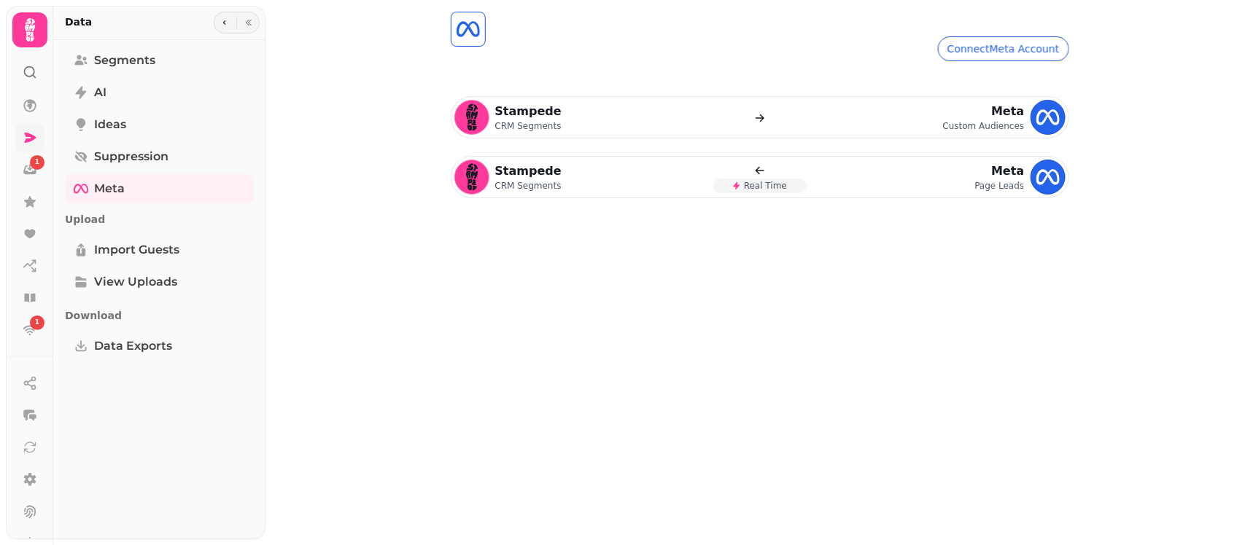
click at [515, 120] on p "CRM Segments" at bounding box center [528, 126] width 66 height 12
click at [113, 93] on link "AI" at bounding box center [159, 92] width 189 height 29
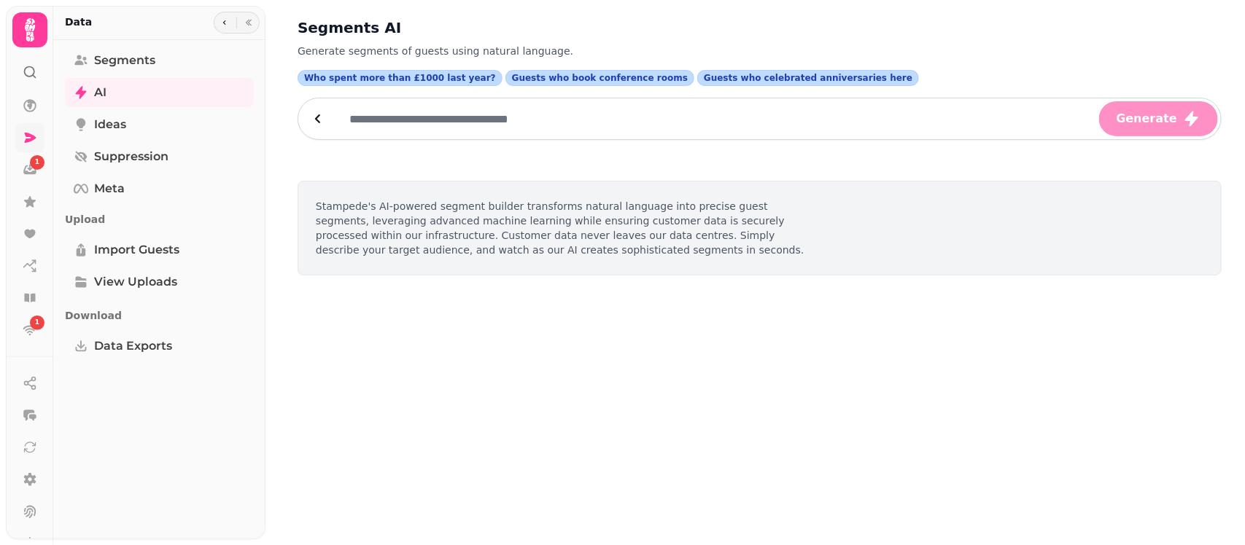
click at [551, 123] on input "text" at bounding box center [717, 118] width 758 height 35
click at [572, 271] on div "Stampede's AI-powered segment builder transforms natural language into precise …" at bounding box center [760, 228] width 924 height 95
click at [30, 140] on icon at bounding box center [31, 138] width 12 height 10
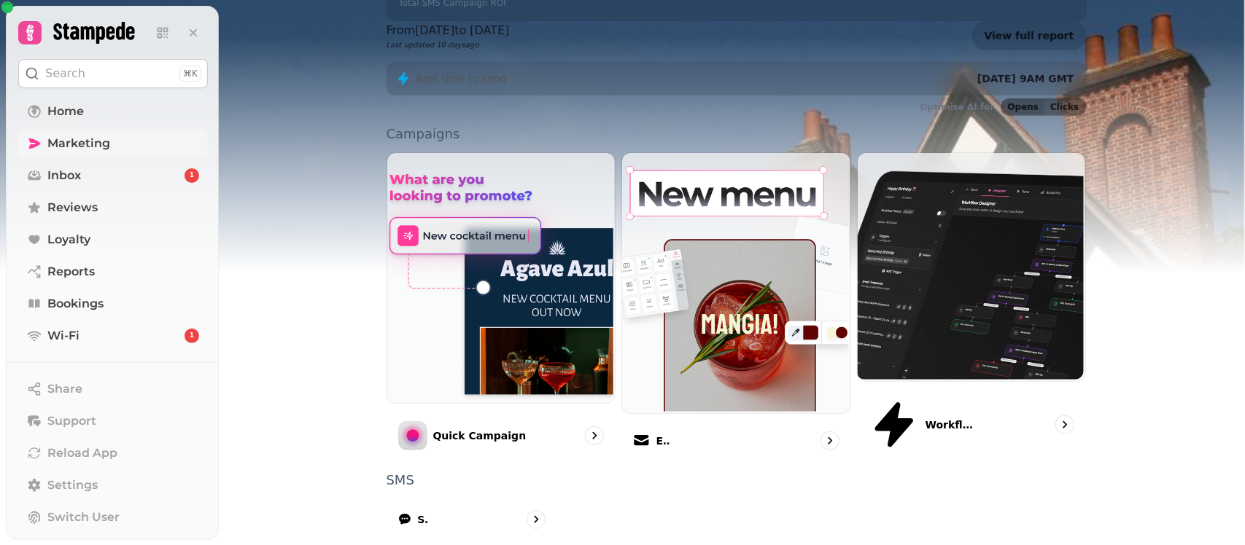
scroll to position [367, 0]
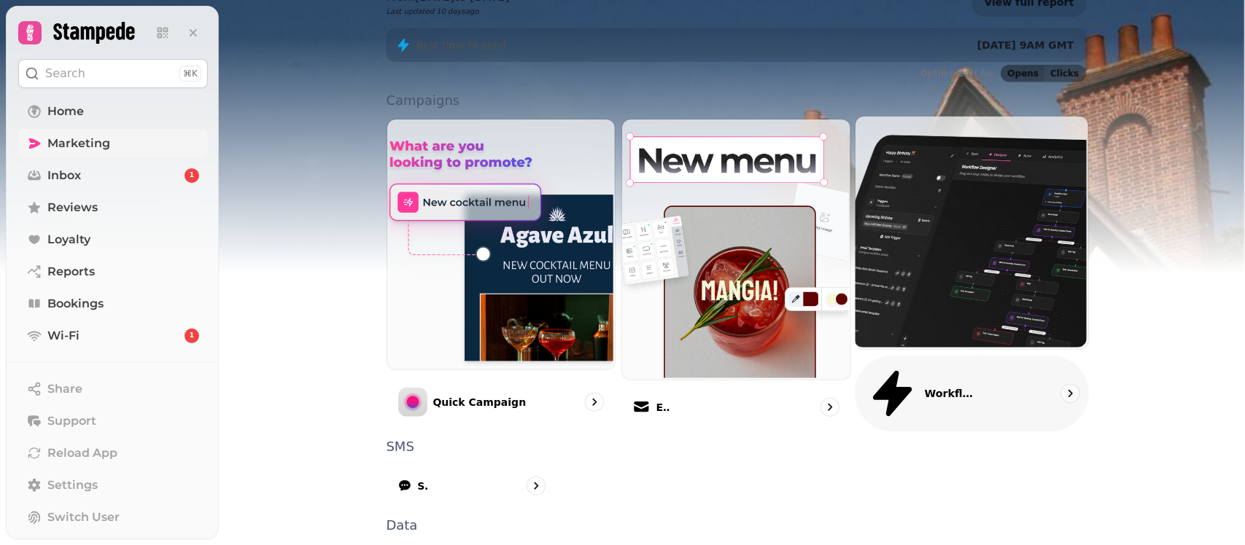
click at [925, 386] on p "Workflows (beta)" at bounding box center [949, 393] width 49 height 15
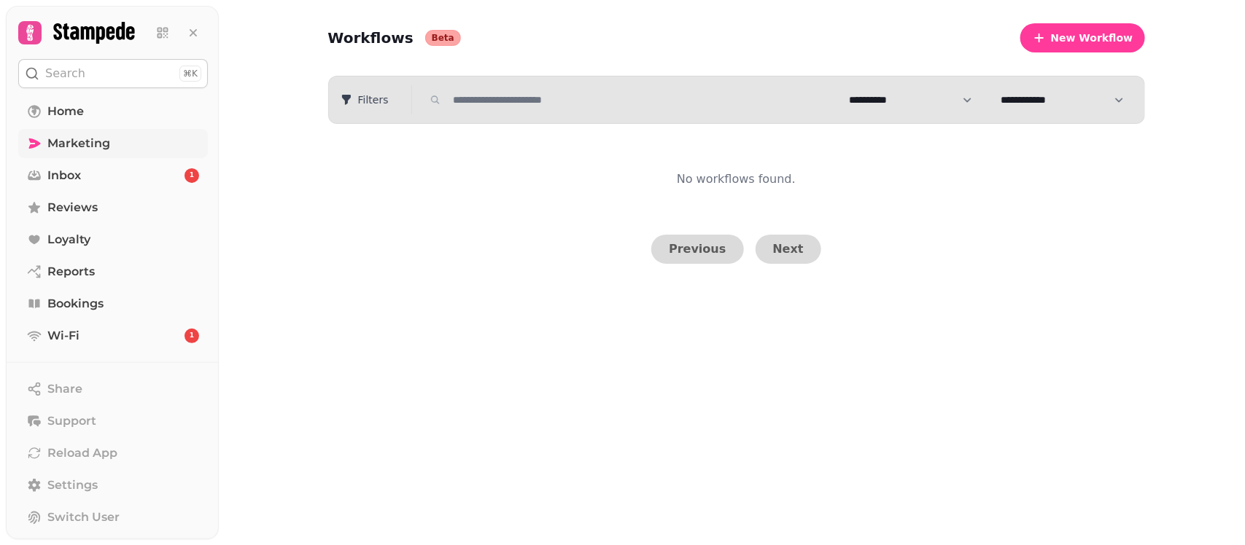
click at [97, 137] on span "Marketing" at bounding box center [78, 144] width 63 height 18
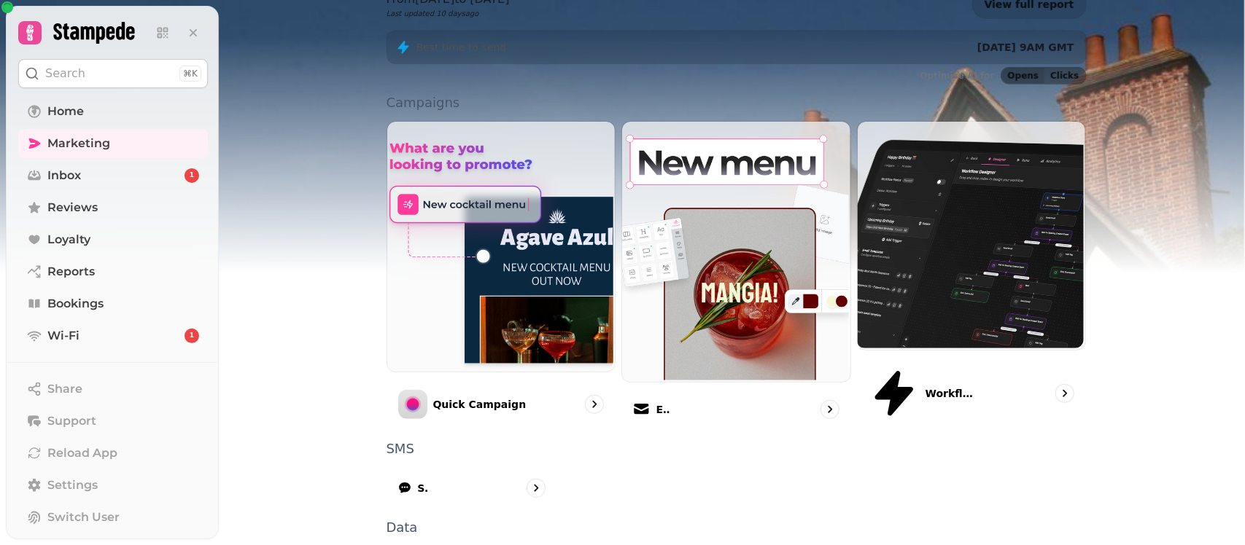
scroll to position [367, 0]
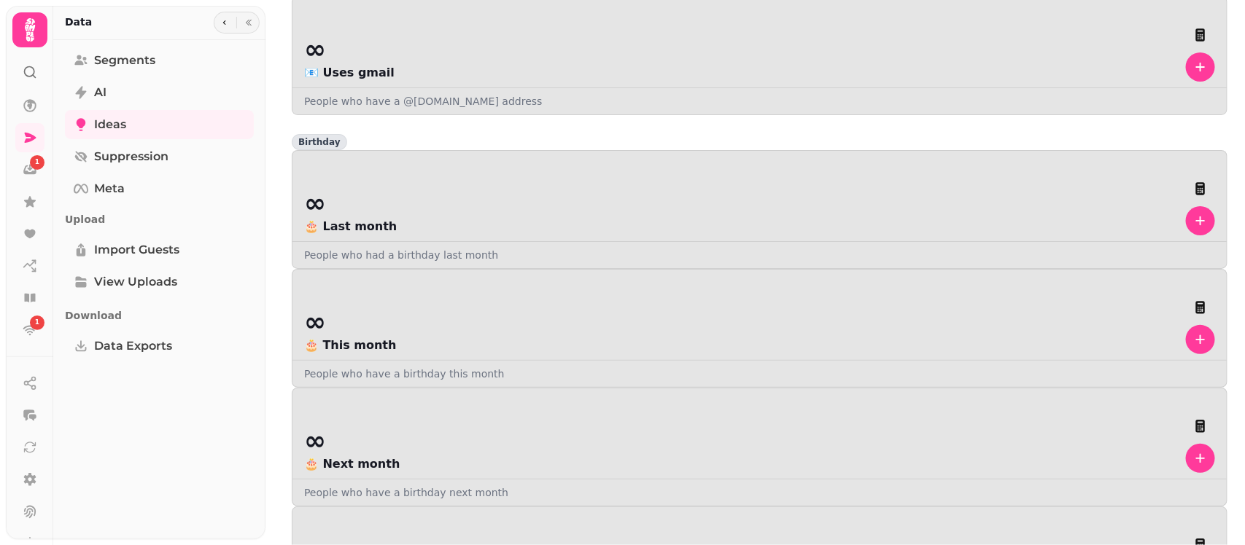
scroll to position [1823, 0]
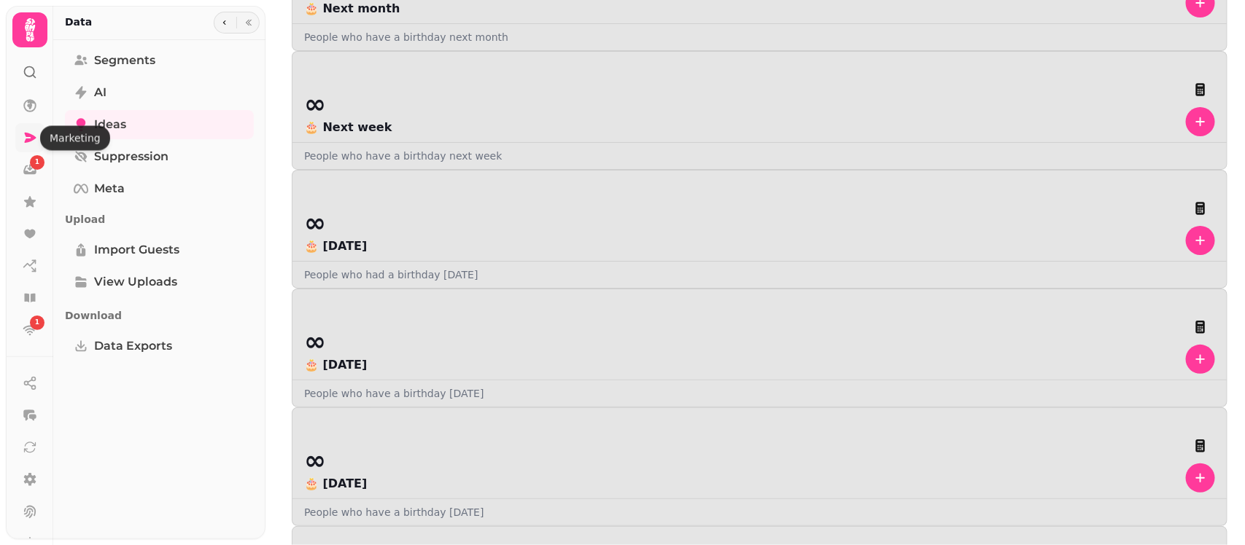
click at [31, 132] on icon at bounding box center [30, 138] width 15 height 15
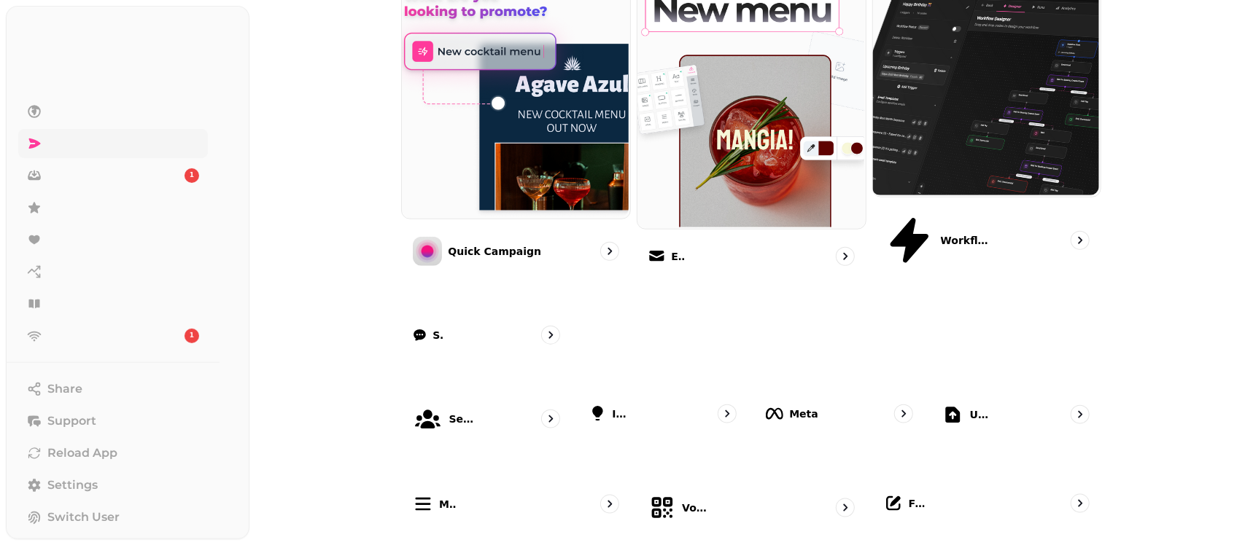
scroll to position [367, 0]
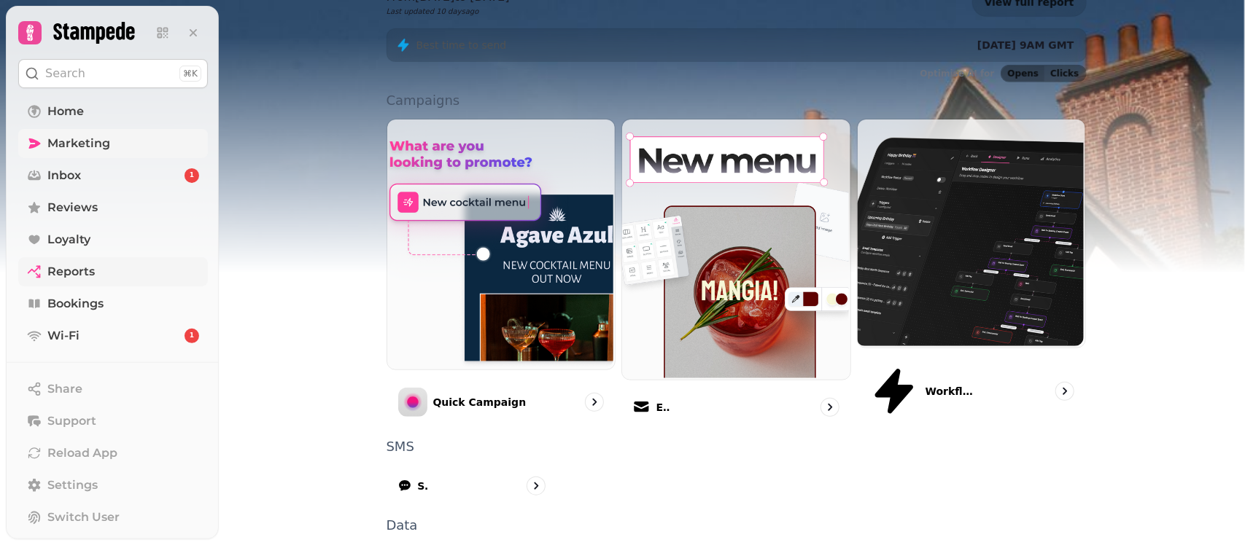
click at [100, 261] on link "Reports" at bounding box center [113, 271] width 190 height 29
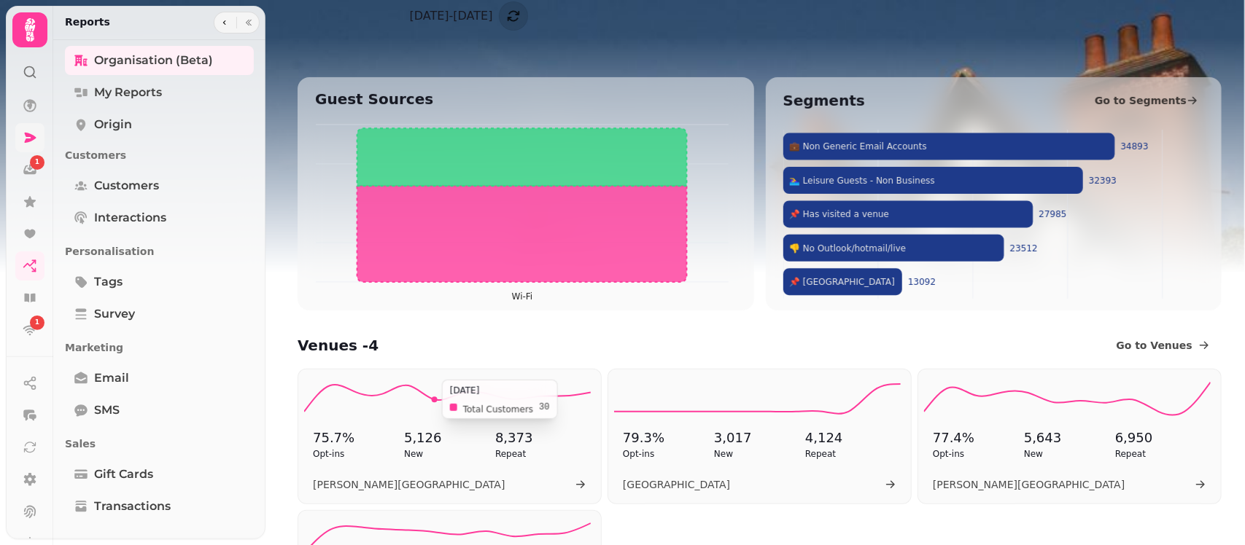
scroll to position [96, 0]
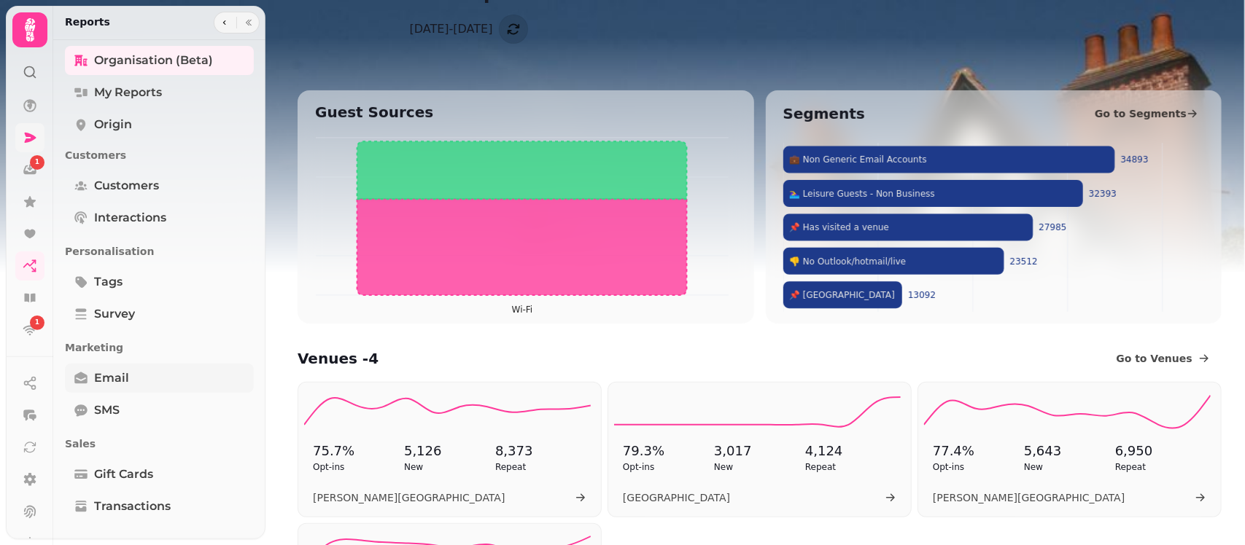
click at [111, 384] on span "Email" at bounding box center [111, 379] width 35 height 18
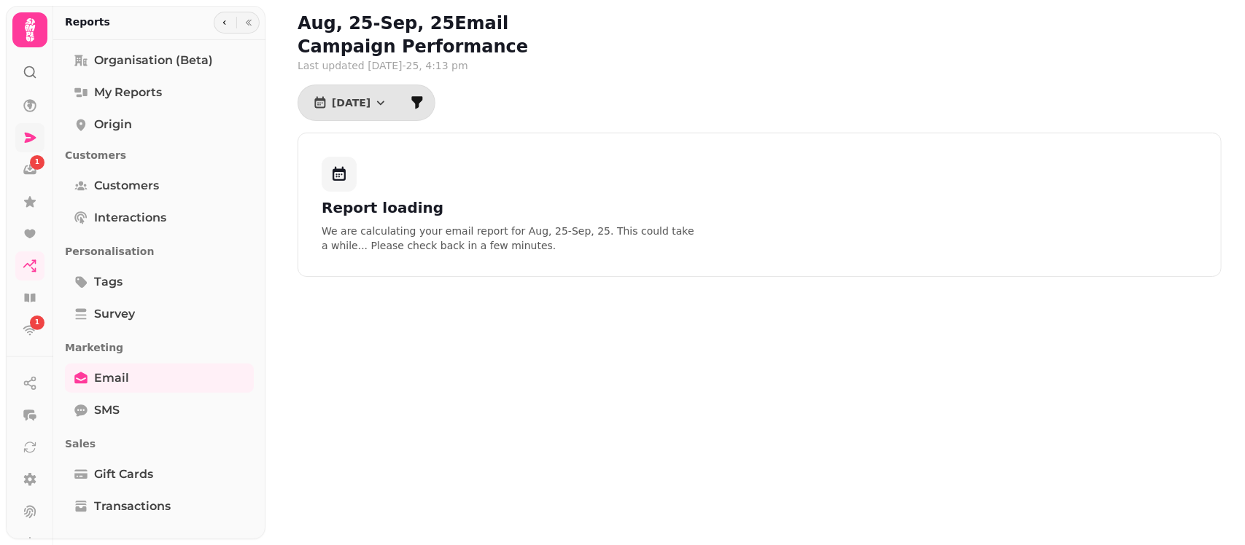
click at [621, 246] on p "We are calculating your email report for Aug, [DATE] . This could take a while.…" at bounding box center [508, 238] width 373 height 29
